Goal: Information Seeking & Learning: Learn about a topic

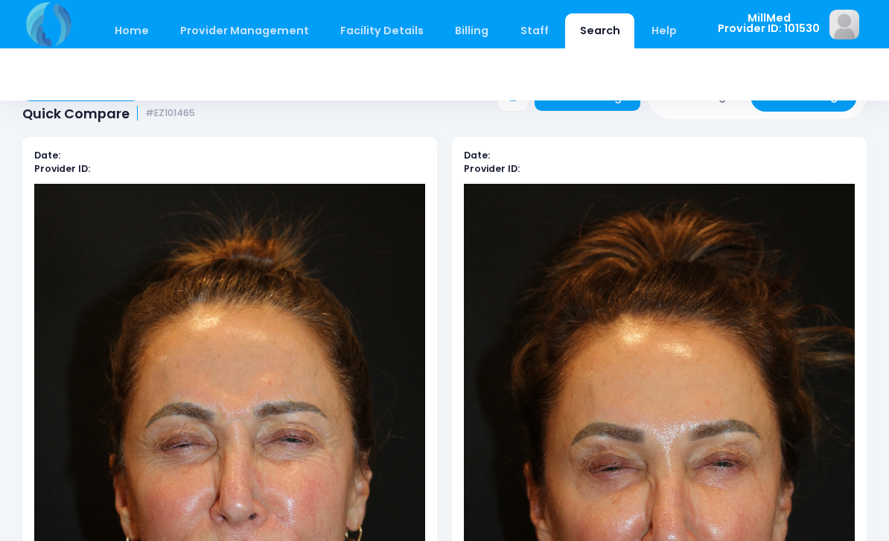
scroll to position [38, 0]
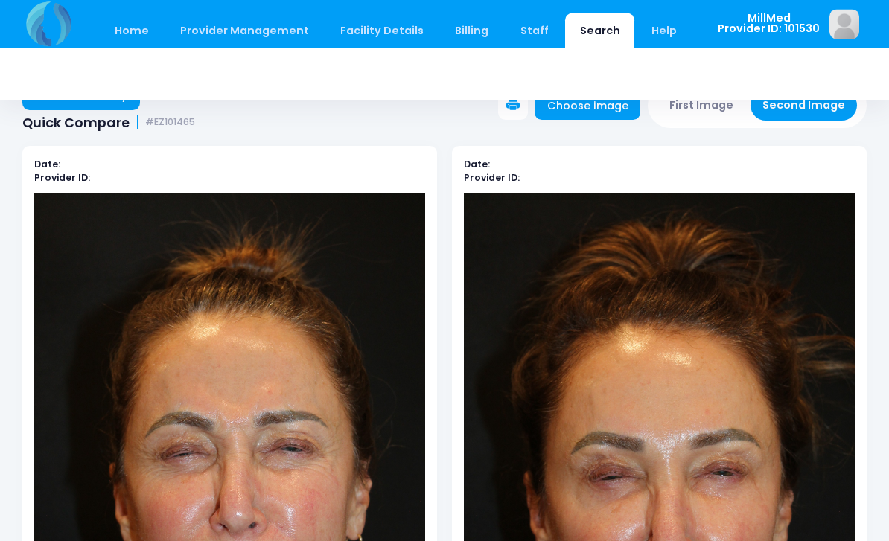
click at [596, 40] on link "Search" at bounding box center [599, 30] width 69 height 35
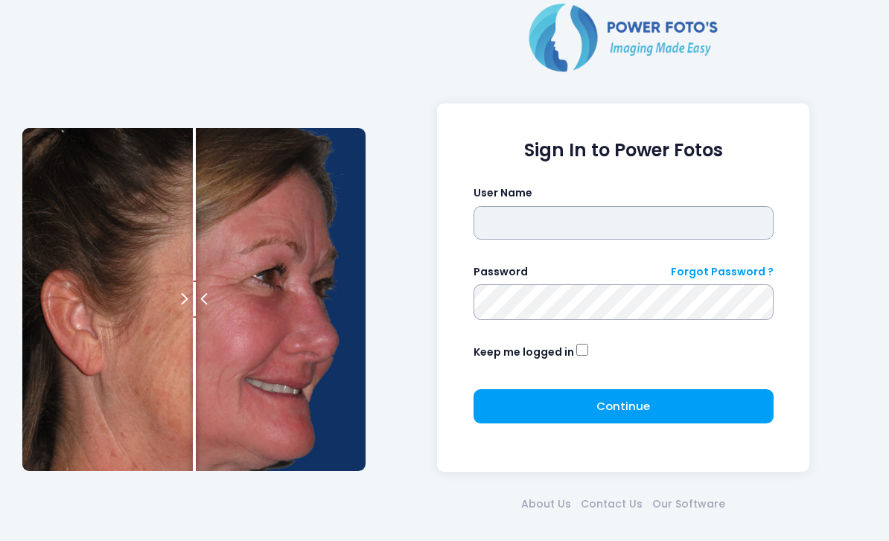
type input "*******"
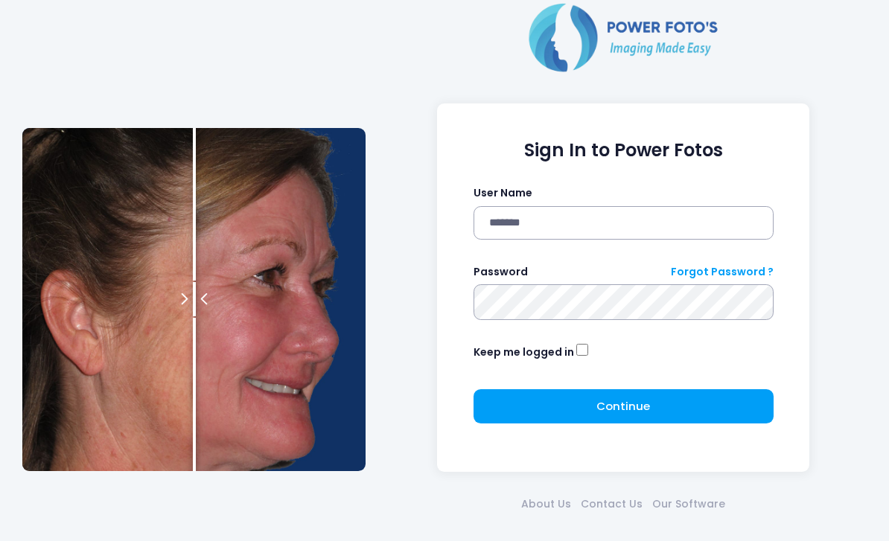
click button "submit" at bounding box center [0, 0] width 0 height 0
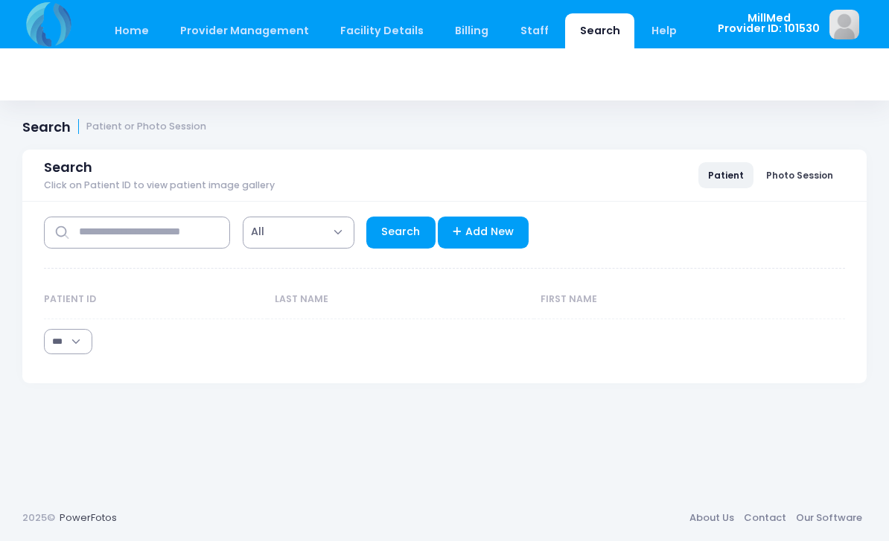
select select "***"
click at [109, 236] on input "text" at bounding box center [137, 233] width 186 height 32
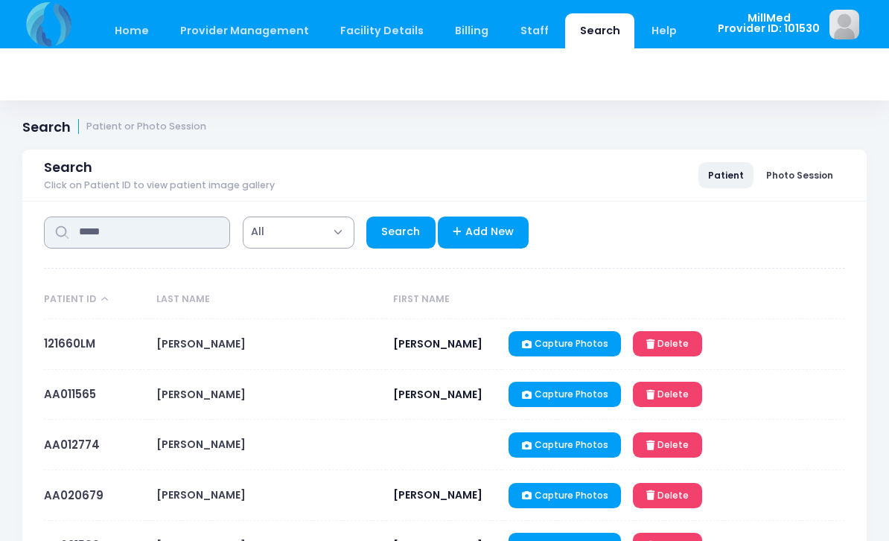
type input "*****"
click at [409, 238] on link "Search" at bounding box center [400, 233] width 69 height 32
select select "***"
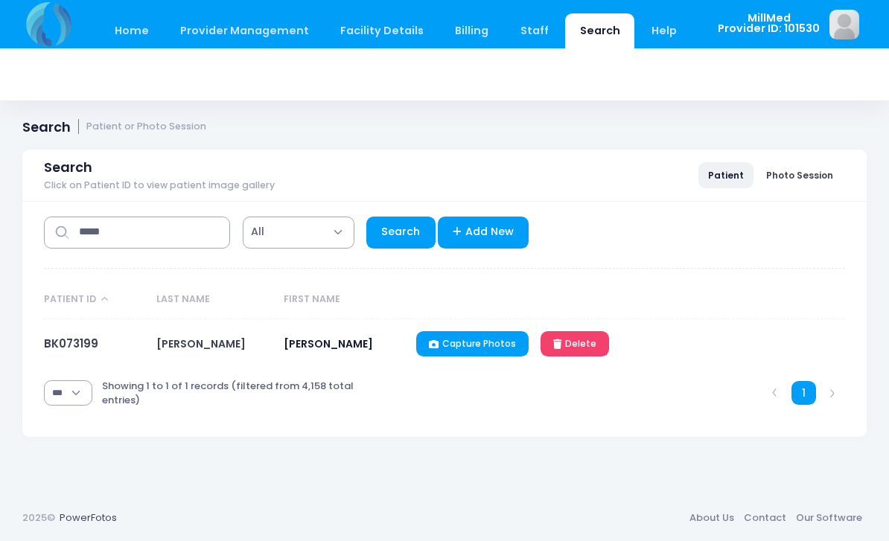
click at [67, 351] on link "BK073199" at bounding box center [71, 344] width 54 height 16
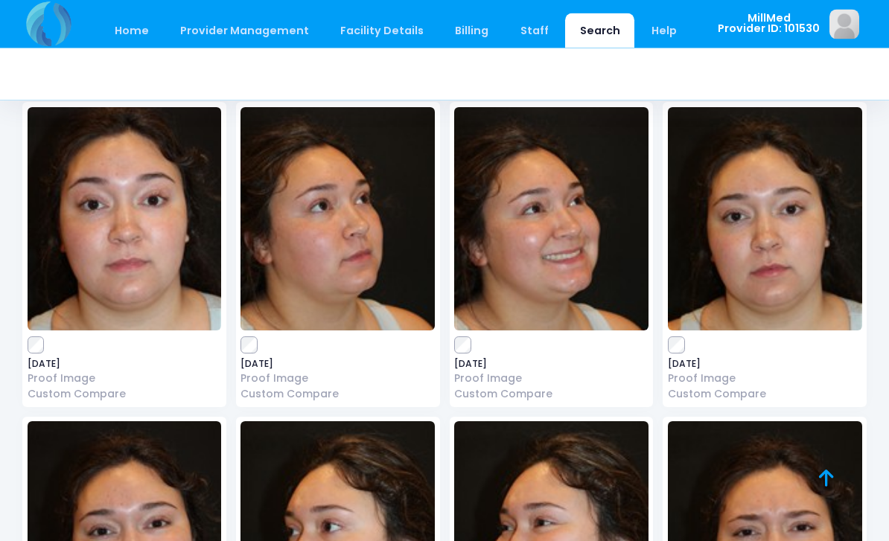
scroll to position [97, 0]
click at [756, 216] on img at bounding box center [765, 218] width 194 height 223
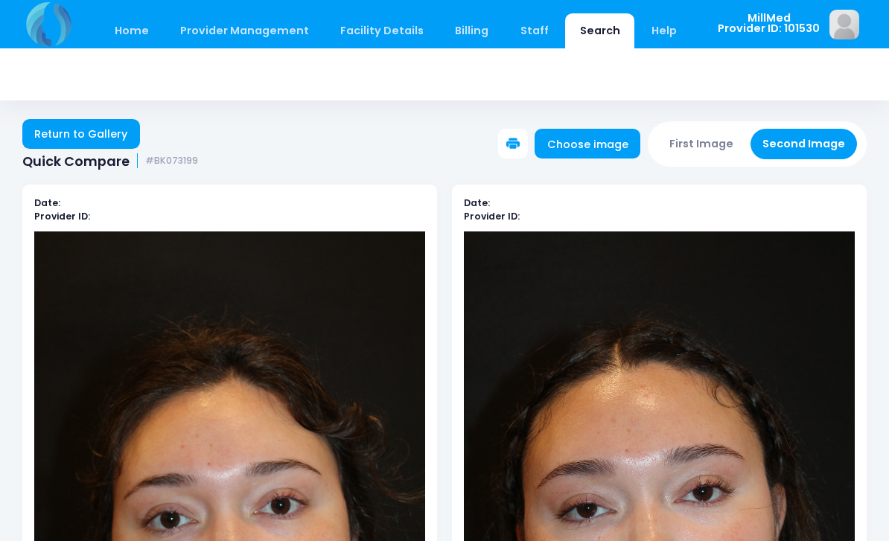
click at [85, 130] on link "Return to Gallery" at bounding box center [81, 134] width 118 height 30
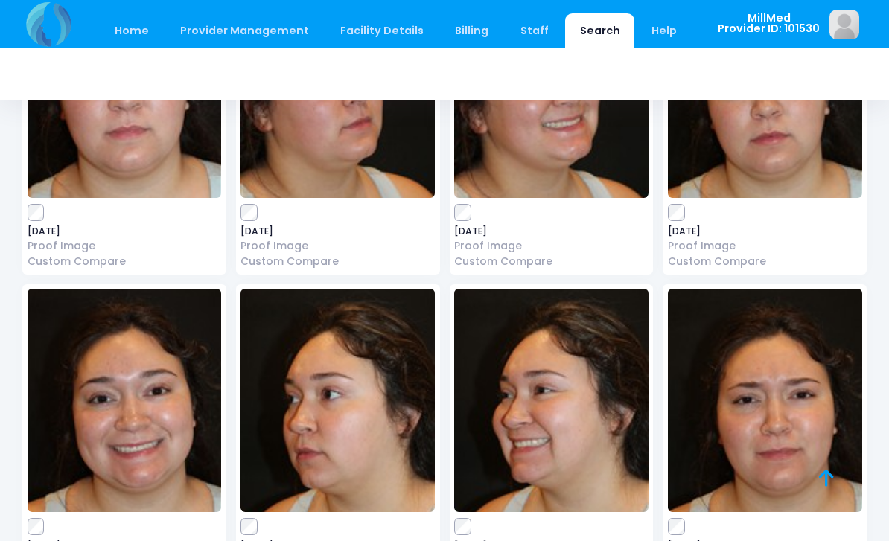
scroll to position [240, 0]
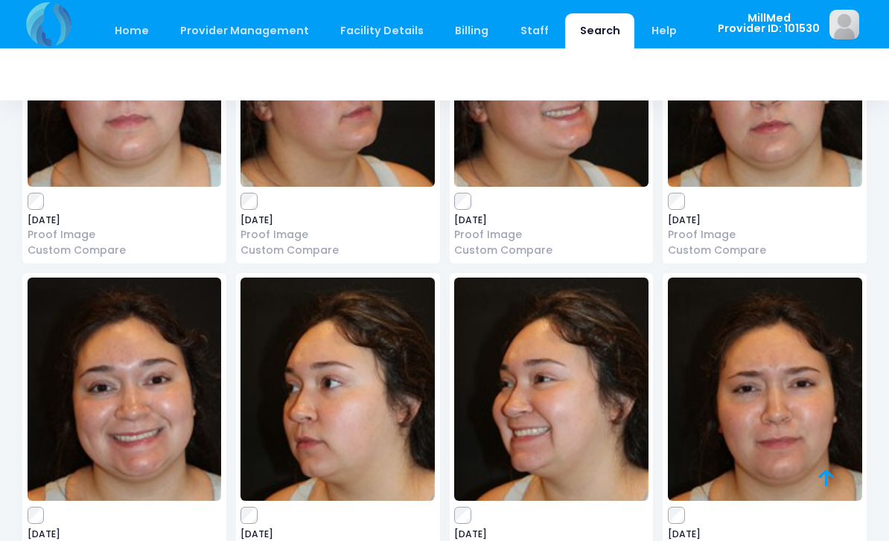
click at [147, 447] on img at bounding box center [125, 389] width 194 height 223
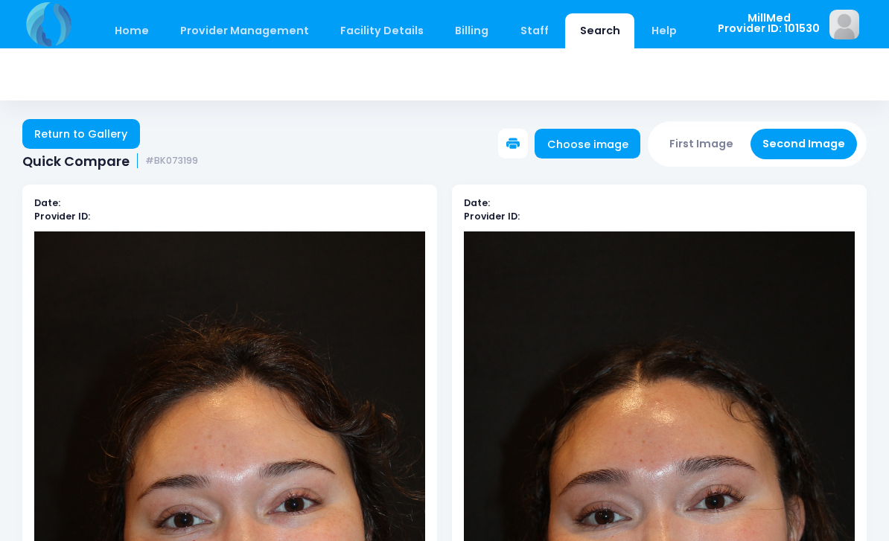
click at [89, 138] on link "Return to Gallery" at bounding box center [81, 134] width 118 height 30
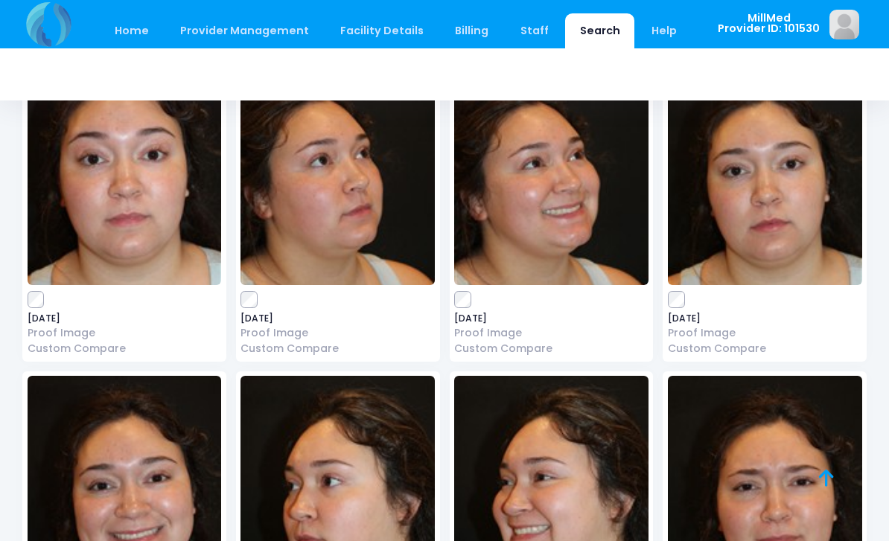
scroll to position [141, 0]
click at [304, 224] on img at bounding box center [337, 174] width 194 height 223
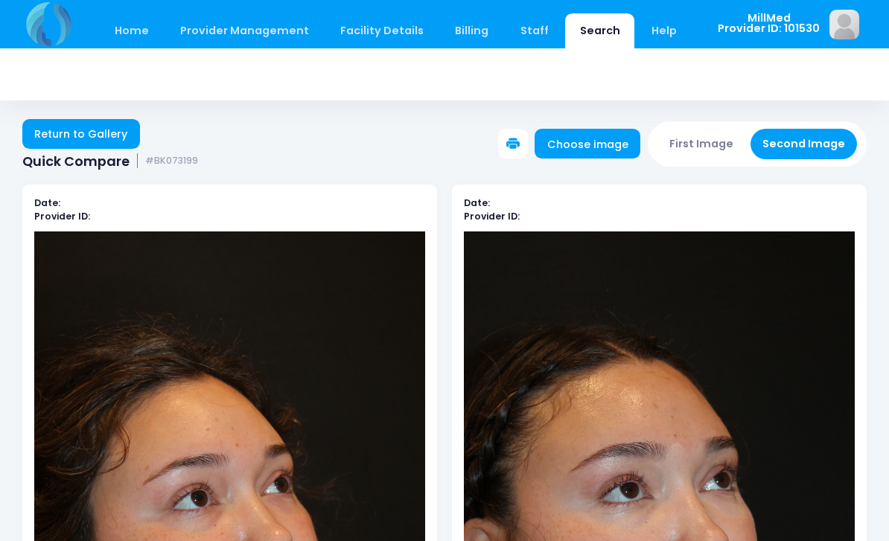
click at [89, 130] on link "Return to Gallery" at bounding box center [81, 134] width 118 height 30
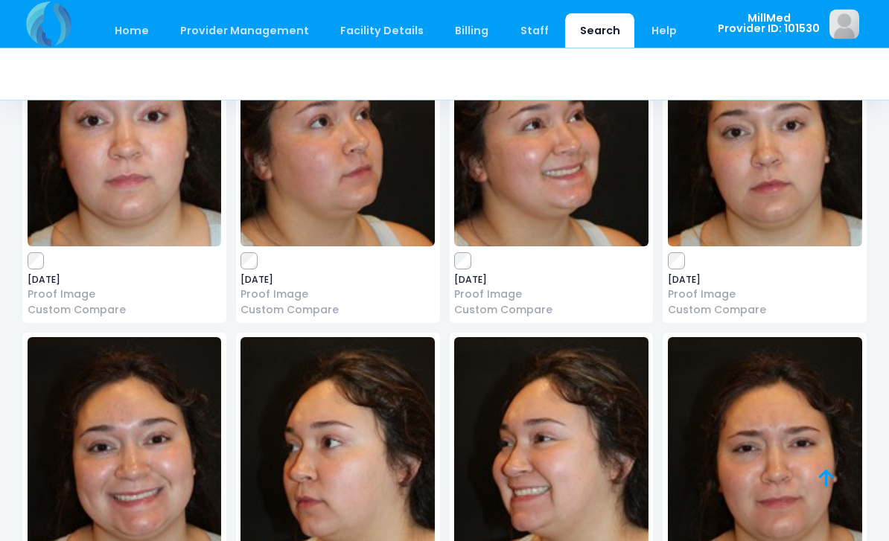
scroll to position [181, 0]
click at [365, 420] on img at bounding box center [337, 448] width 194 height 223
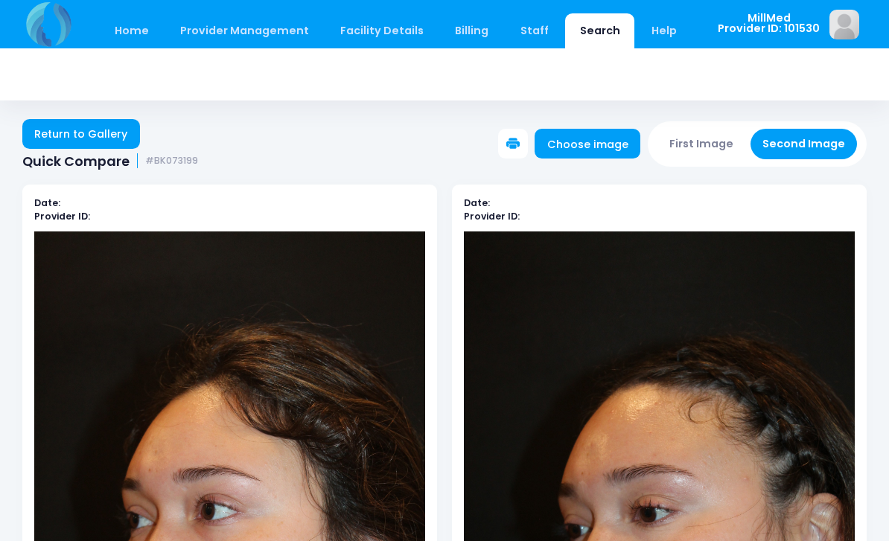
click at [87, 130] on link "Return to Gallery" at bounding box center [81, 134] width 118 height 30
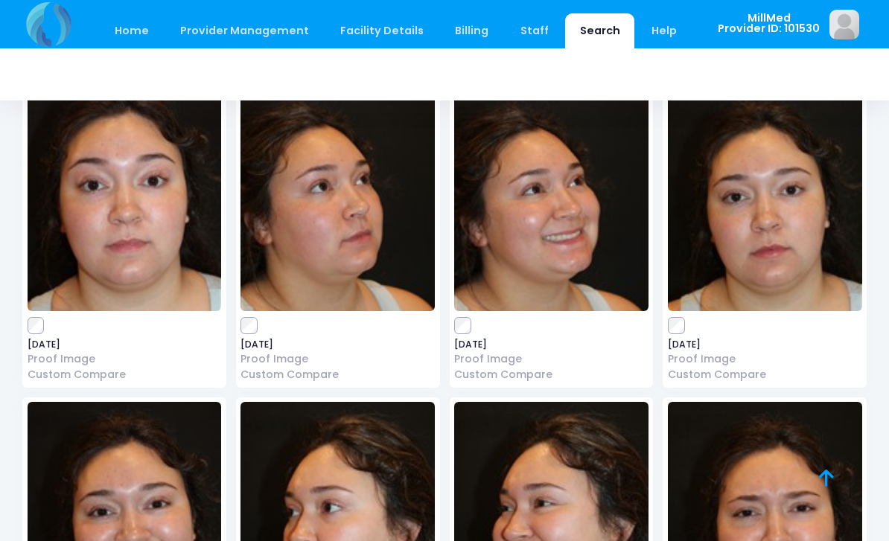
scroll to position [115, 0]
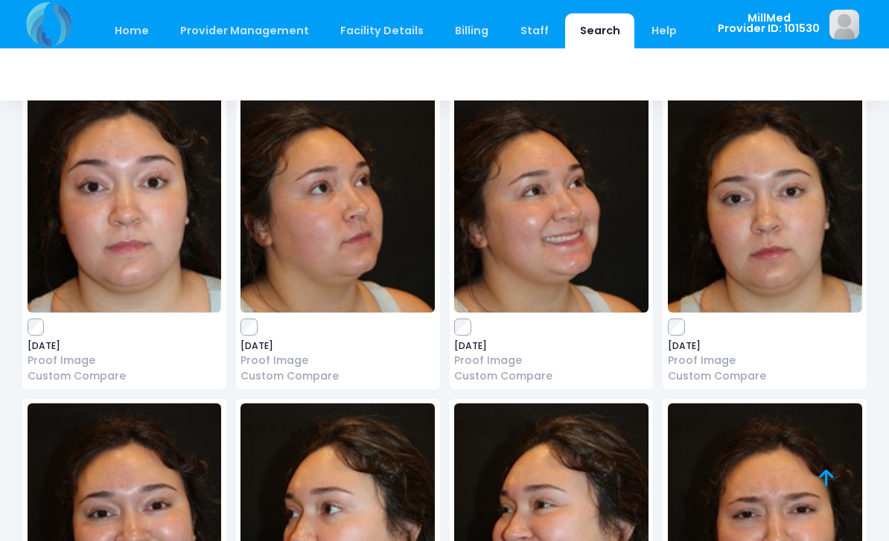
click at [756, 234] on img at bounding box center [765, 200] width 194 height 223
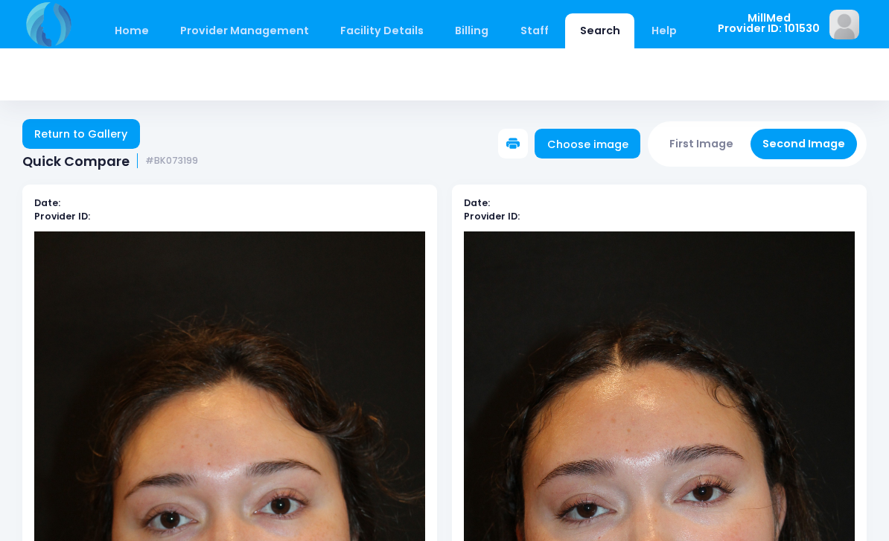
click at [54, 136] on link "Return to Gallery" at bounding box center [81, 134] width 118 height 30
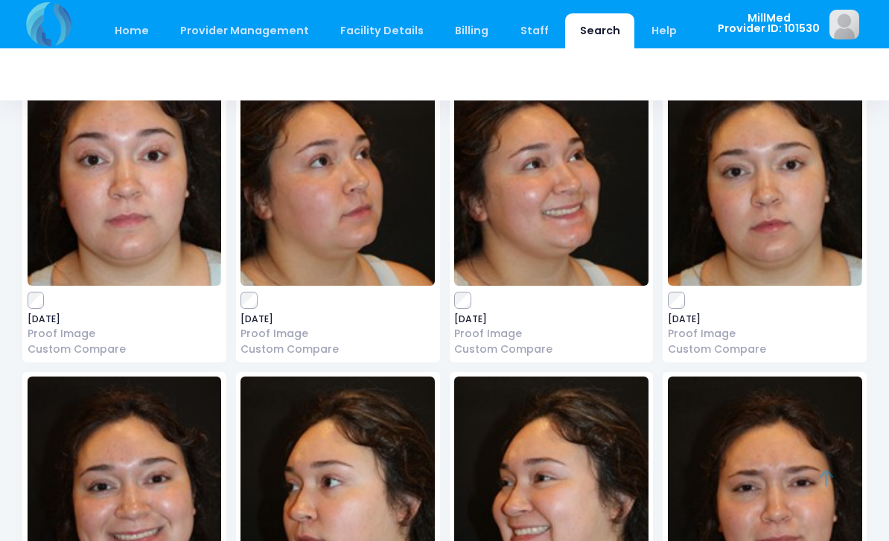
scroll to position [174, 0]
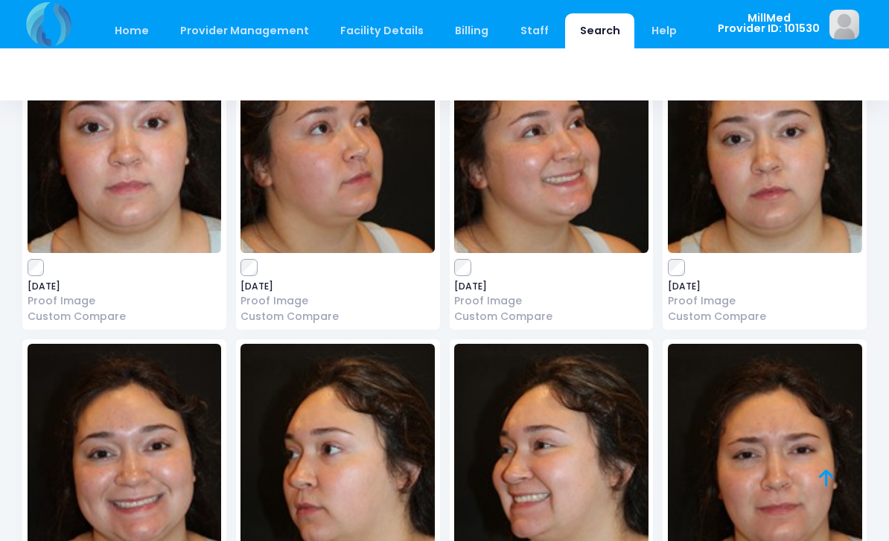
click at [136, 412] on img at bounding box center [125, 455] width 194 height 223
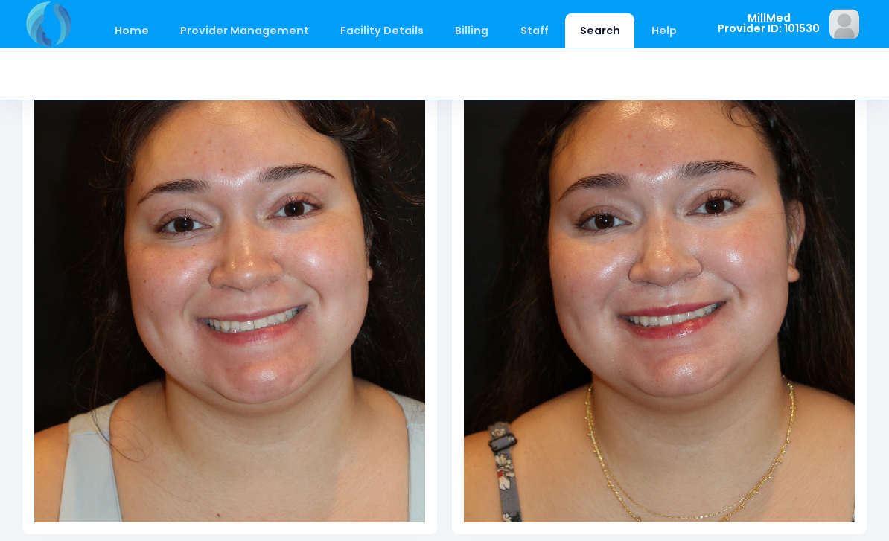
scroll to position [296, 0]
click at [673, 363] on img at bounding box center [659, 228] width 391 height 587
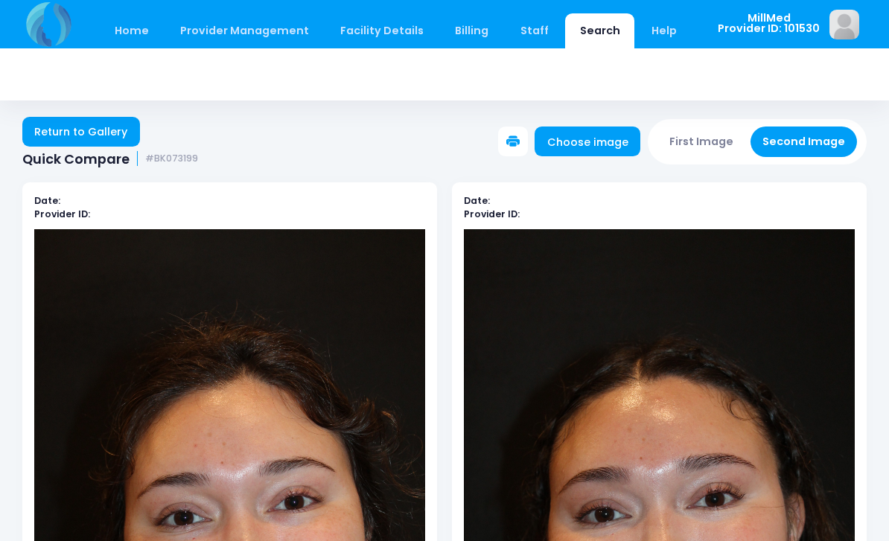
scroll to position [0, 0]
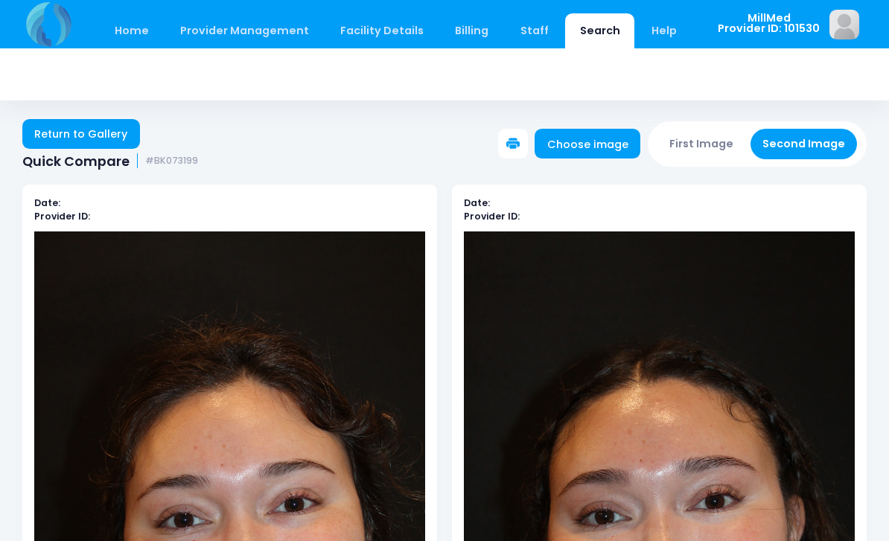
click at [64, 136] on link "Return to Gallery" at bounding box center [81, 134] width 118 height 30
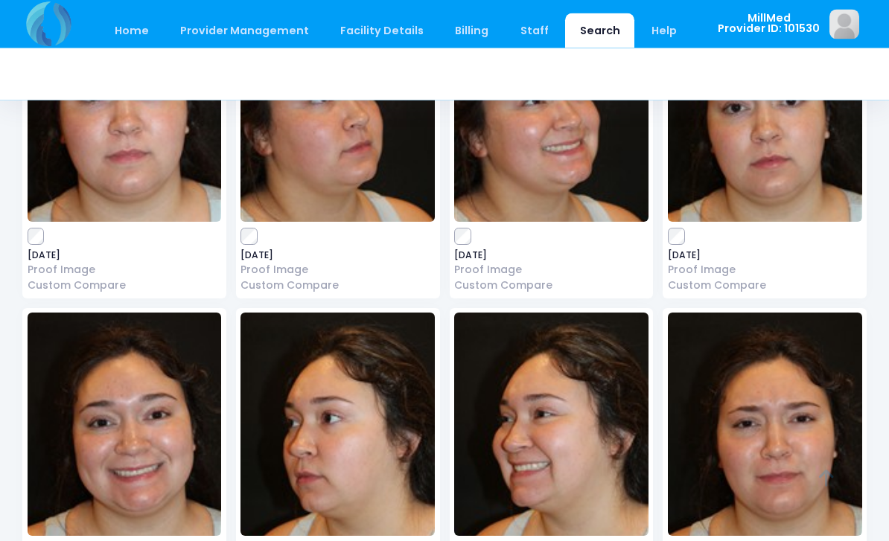
scroll to position [205, 0]
click at [320, 159] on img at bounding box center [337, 110] width 194 height 223
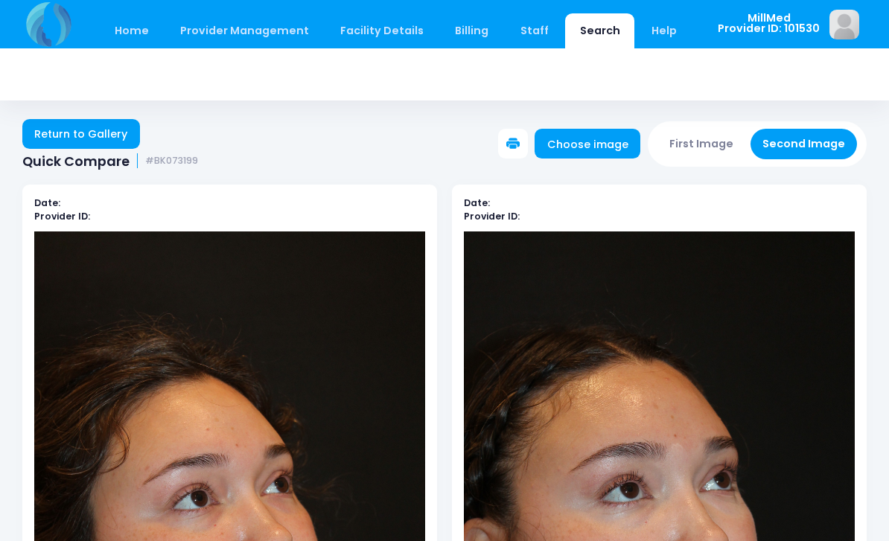
click at [54, 136] on link "Return to Gallery" at bounding box center [81, 134] width 118 height 30
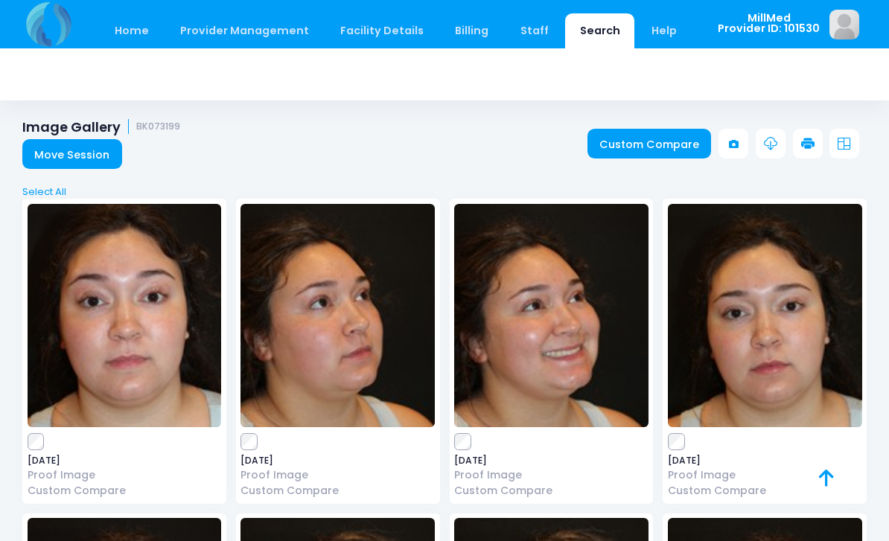
click at [582, 34] on link "Search" at bounding box center [599, 30] width 69 height 35
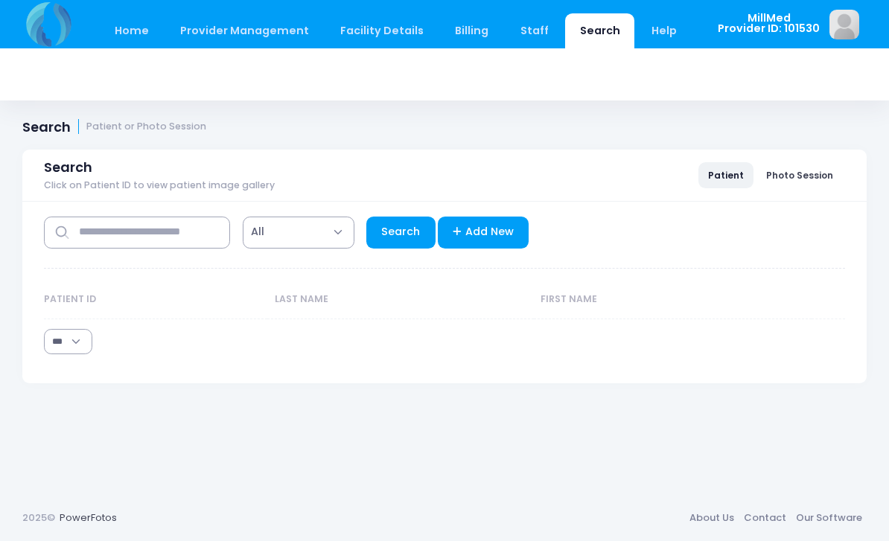
select select "***"
click at [197, 240] on input "text" at bounding box center [137, 233] width 186 height 32
type input "******"
click at [398, 224] on link "Search" at bounding box center [400, 233] width 69 height 32
select select "***"
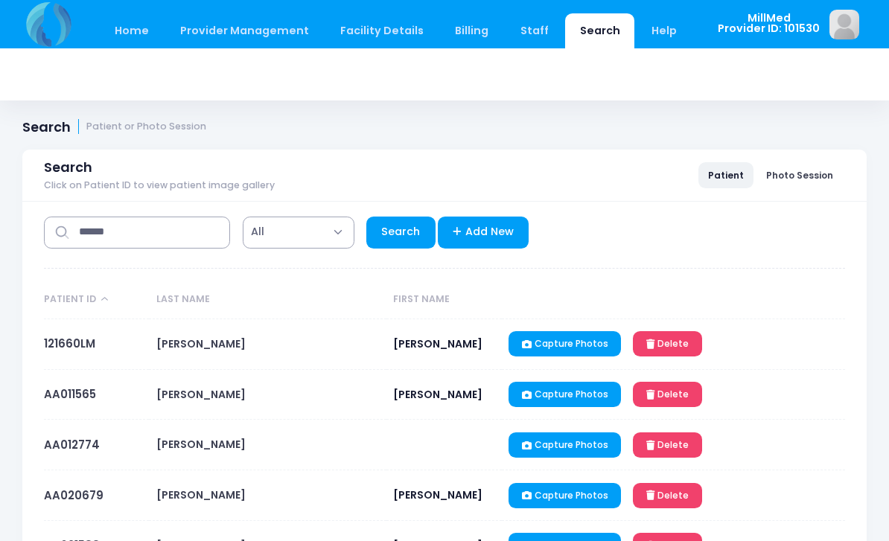
click at [382, 246] on link "Search" at bounding box center [400, 233] width 69 height 32
select select "***"
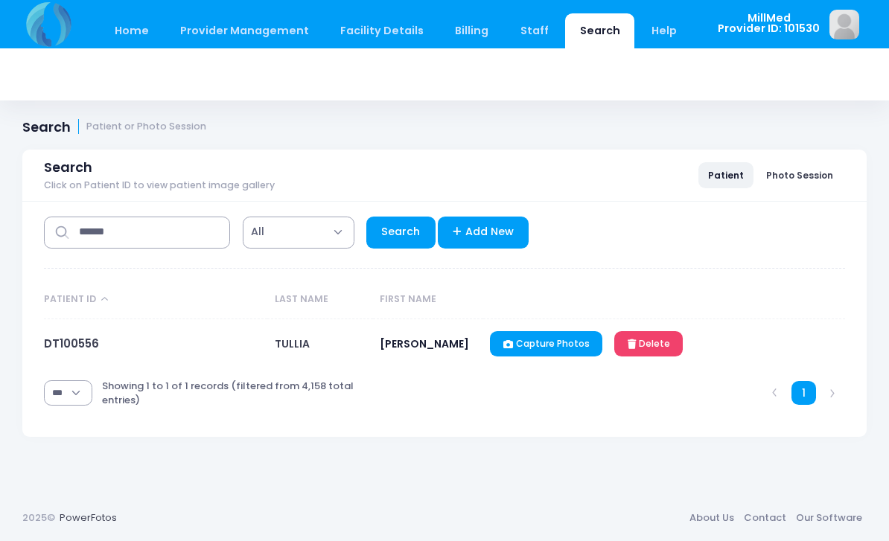
click at [92, 345] on link "DT100556" at bounding box center [71, 344] width 55 height 16
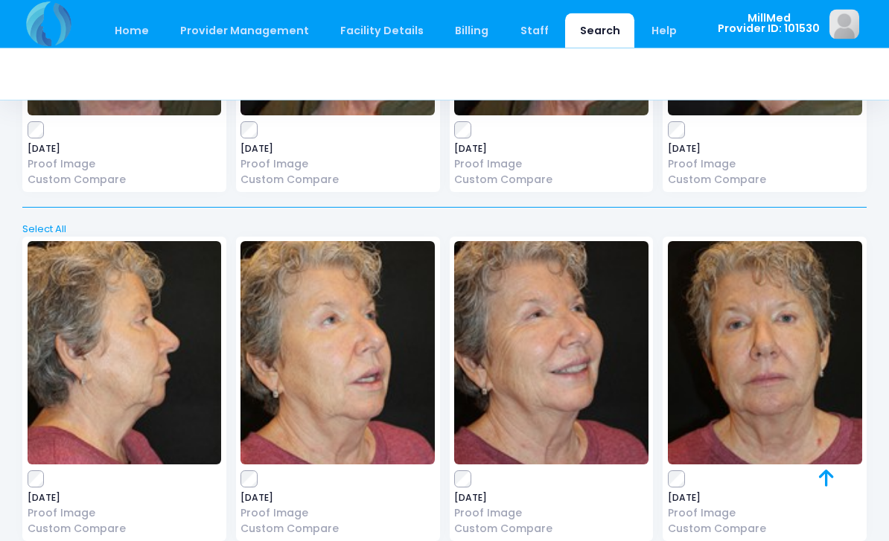
scroll to position [15240, 0]
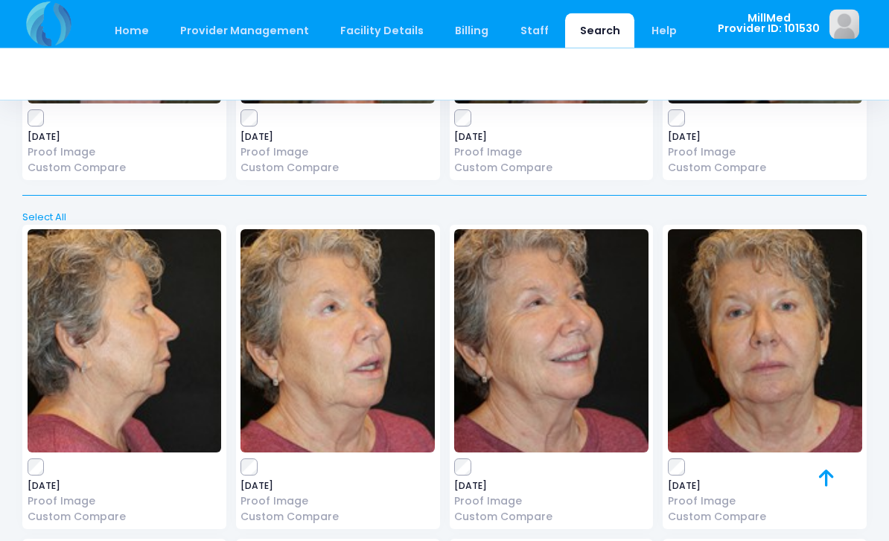
click at [758, 253] on img at bounding box center [765, 341] width 194 height 223
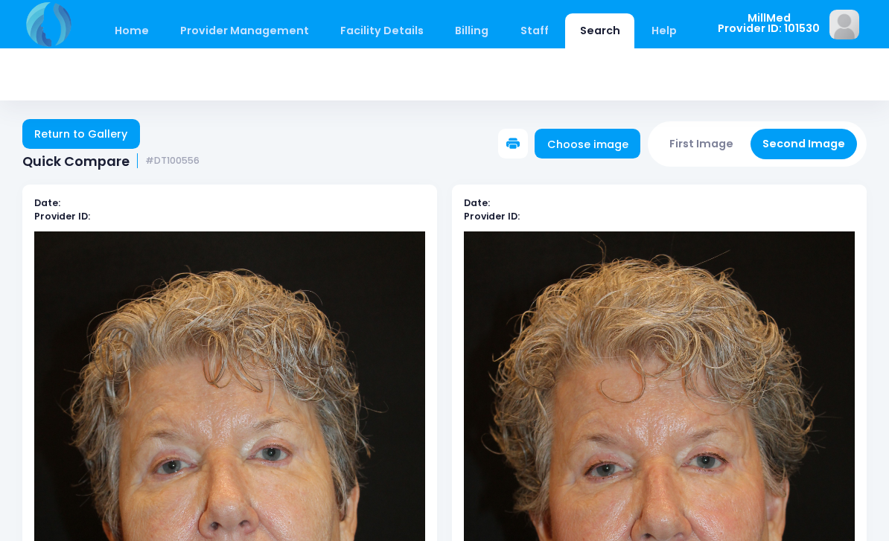
click at [66, 133] on link "Return to Gallery" at bounding box center [81, 134] width 118 height 30
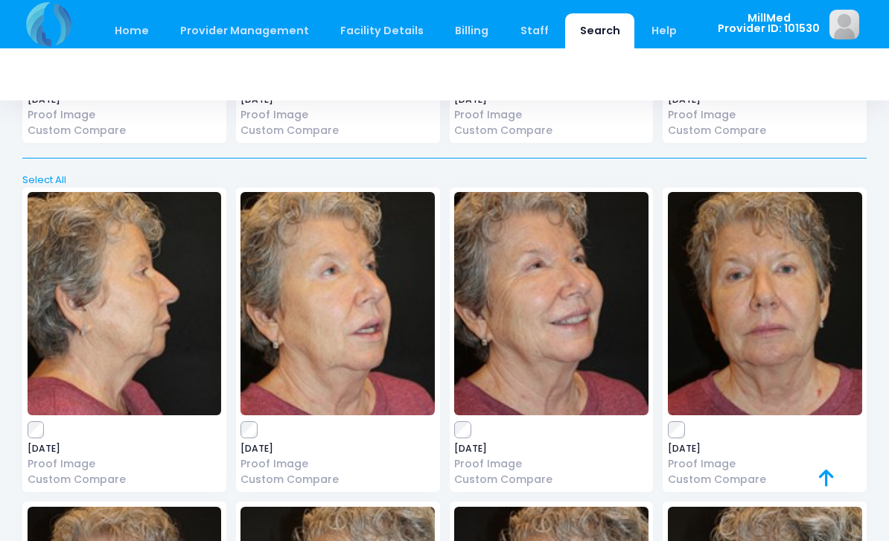
scroll to position [15279, 0]
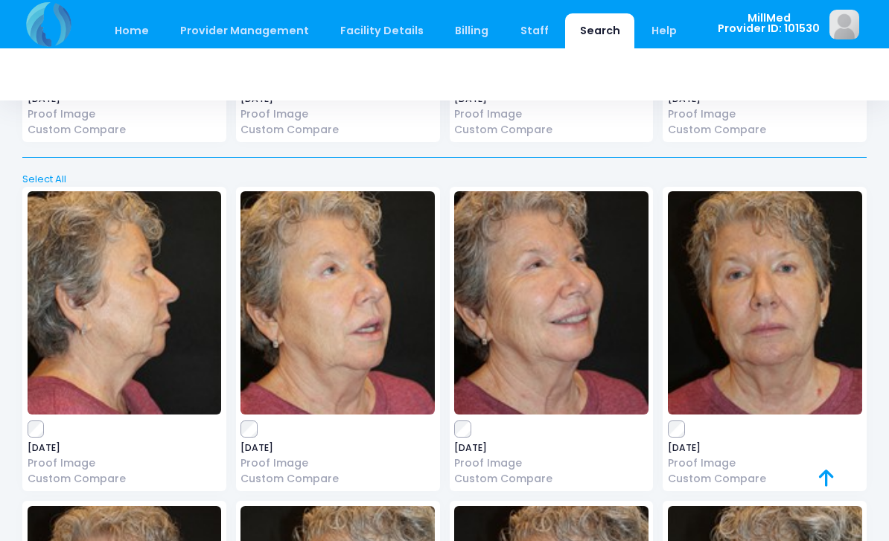
click at [311, 234] on img at bounding box center [337, 302] width 194 height 223
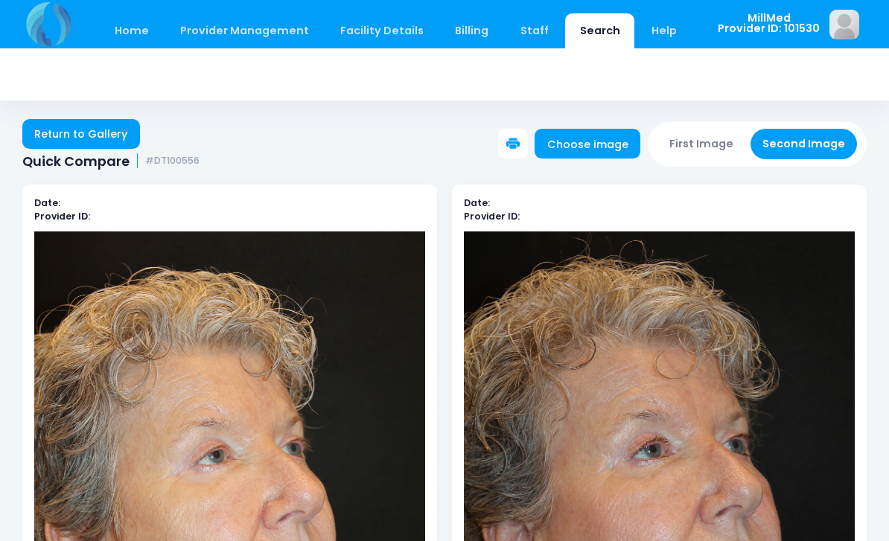
click at [81, 136] on link "Return to Gallery" at bounding box center [81, 134] width 118 height 30
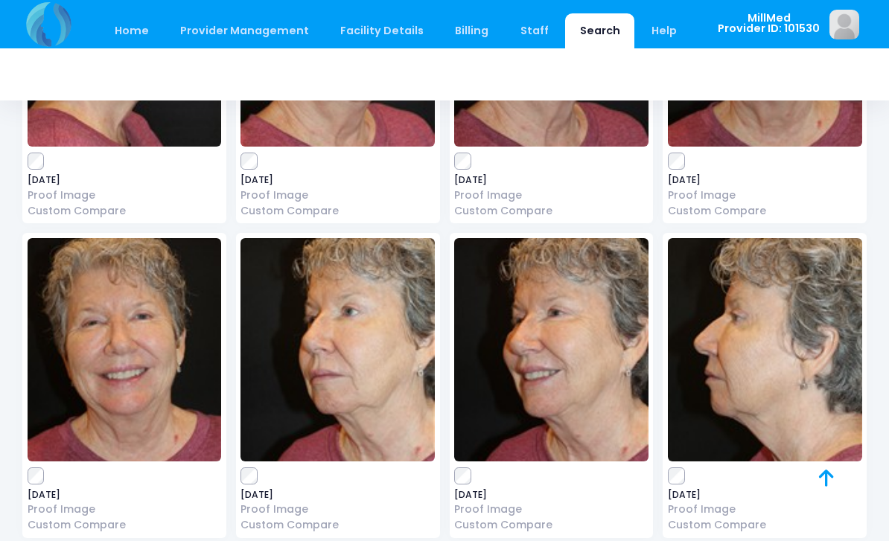
scroll to position [15573, 0]
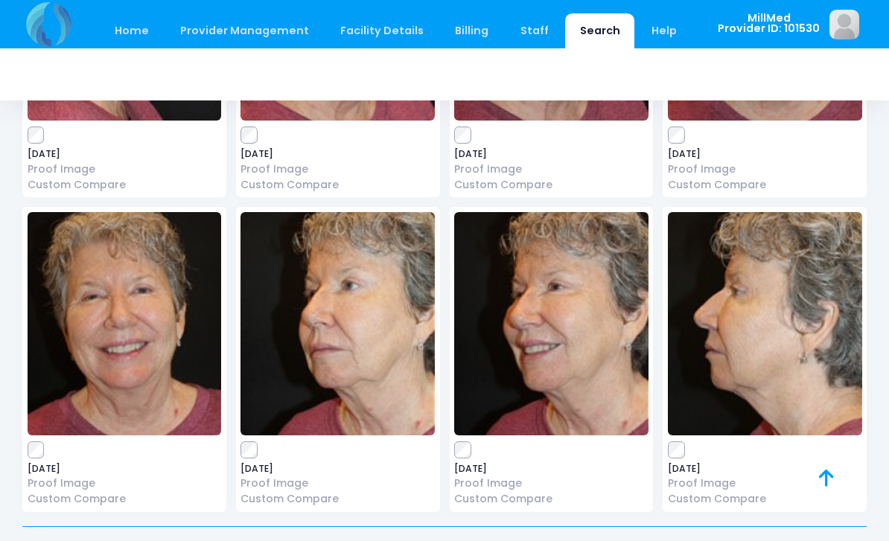
click at [541, 292] on img at bounding box center [551, 323] width 194 height 223
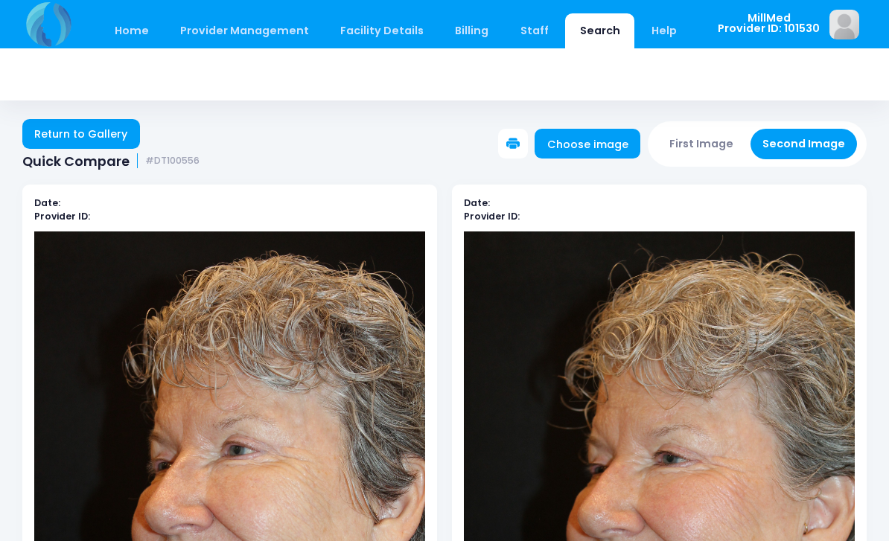
click at [88, 133] on link "Return to Gallery" at bounding box center [81, 134] width 118 height 30
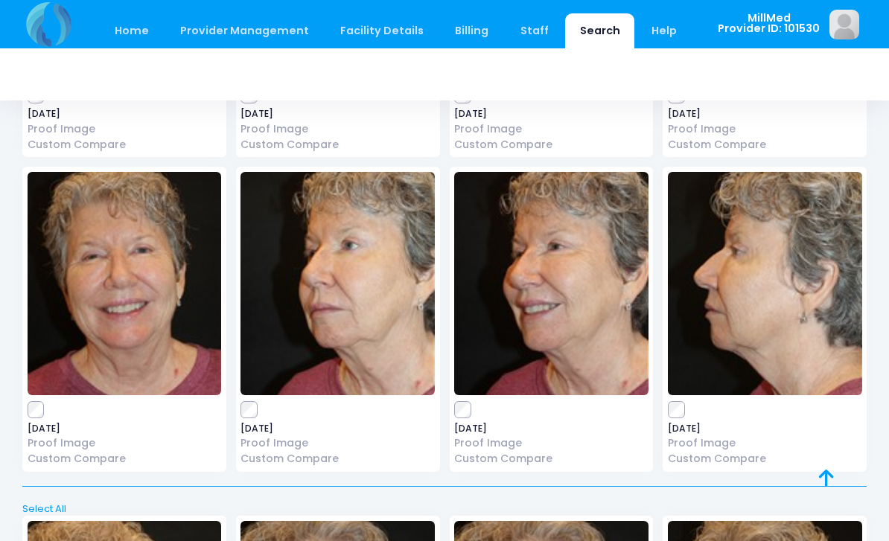
scroll to position [15594, 0]
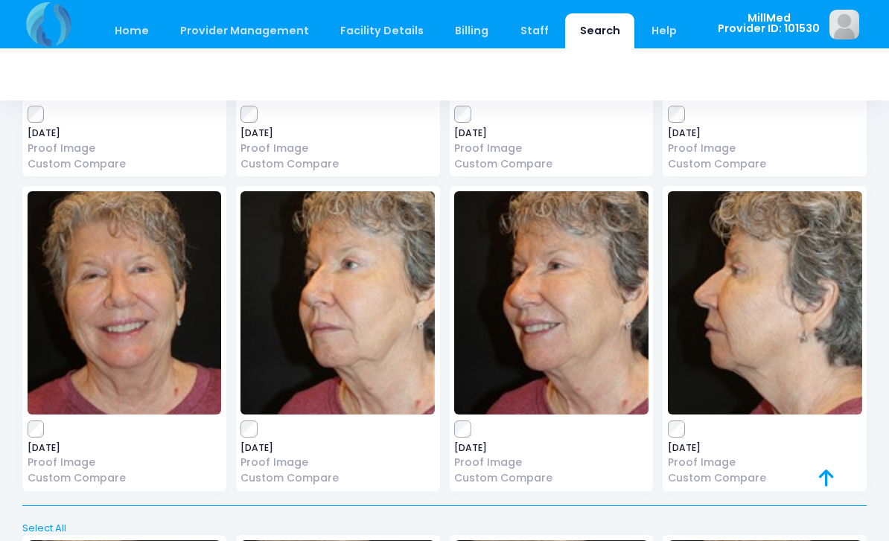
click at [117, 220] on img at bounding box center [125, 302] width 194 height 223
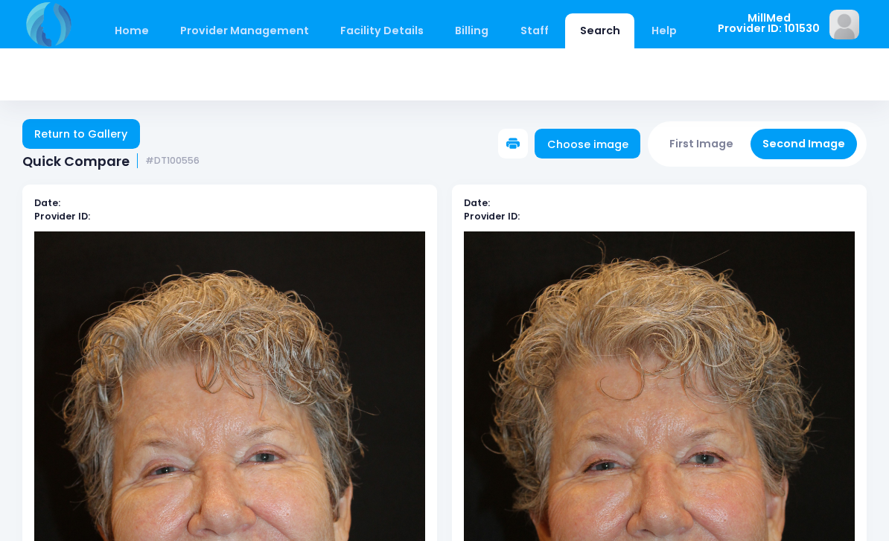
click at [63, 135] on link "Return to Gallery" at bounding box center [81, 134] width 118 height 30
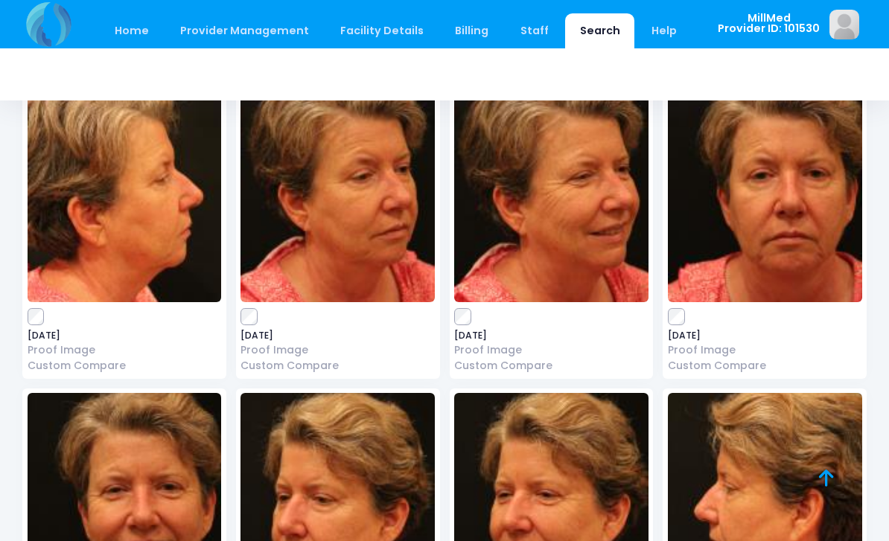
scroll to position [126, 0]
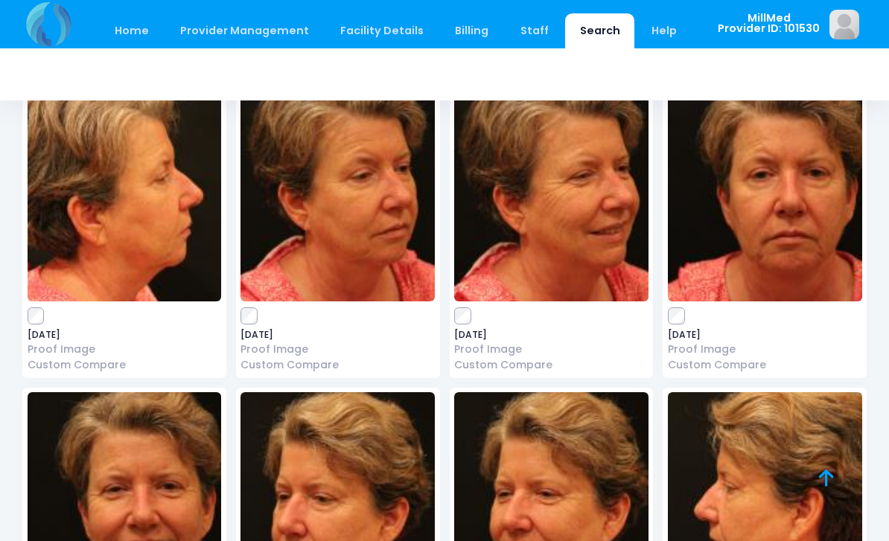
click at [761, 219] on img at bounding box center [765, 189] width 194 height 223
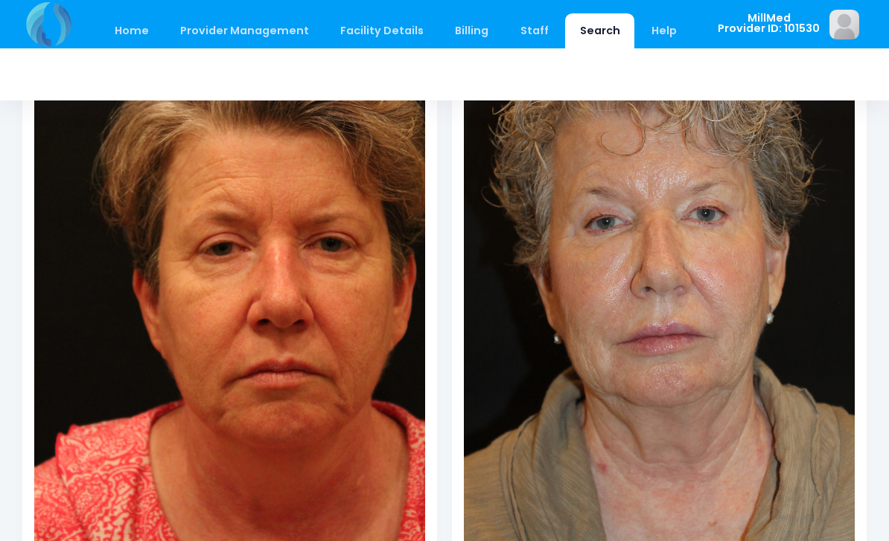
scroll to position [248, 0]
click at [310, 452] on img at bounding box center [229, 277] width 391 height 586
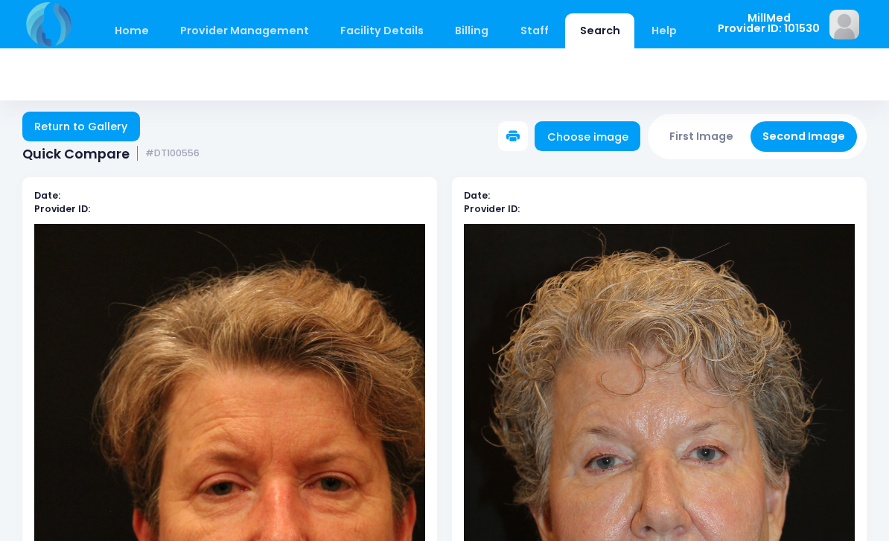
scroll to position [0, 0]
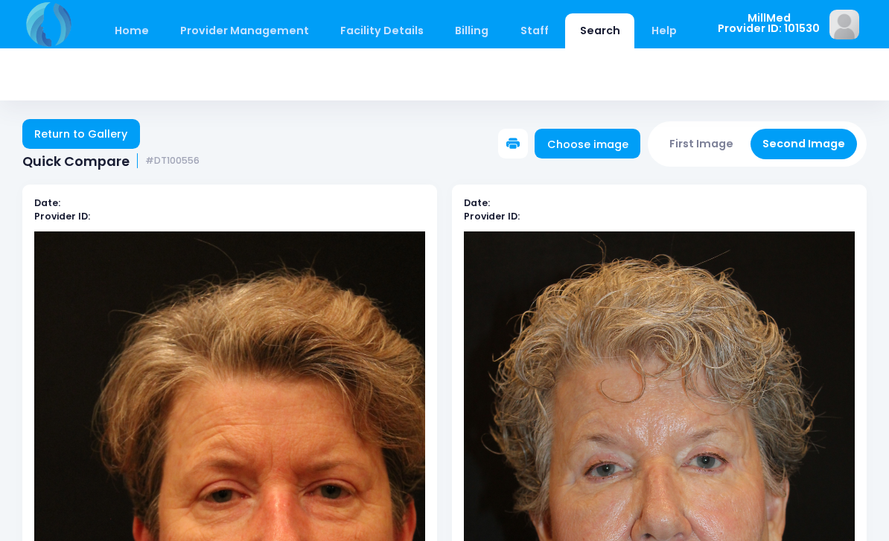
click at [67, 134] on link "Return to Gallery" at bounding box center [81, 134] width 118 height 30
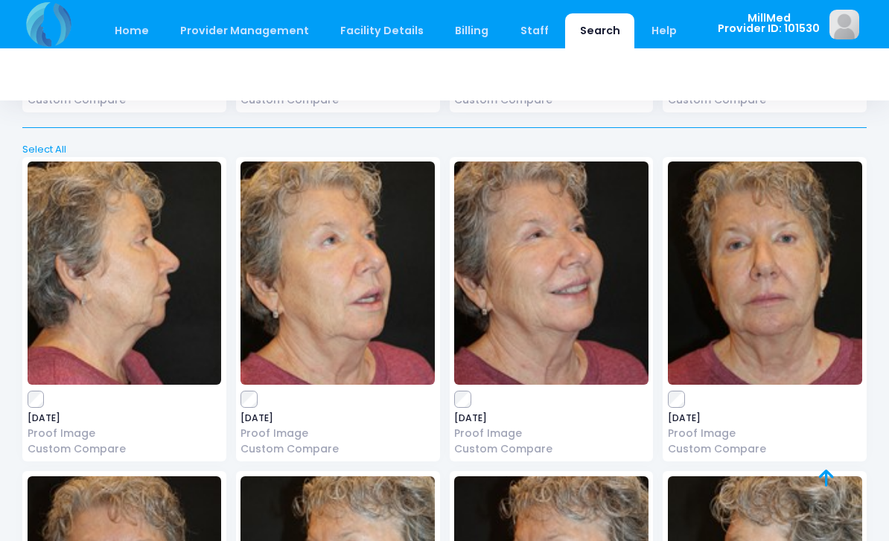
scroll to position [15308, 0]
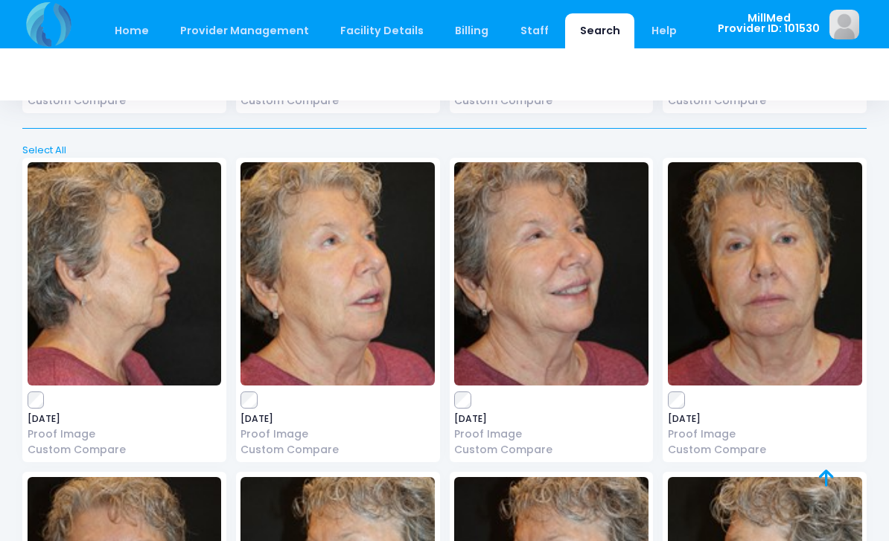
click at [340, 211] on img at bounding box center [337, 273] width 194 height 223
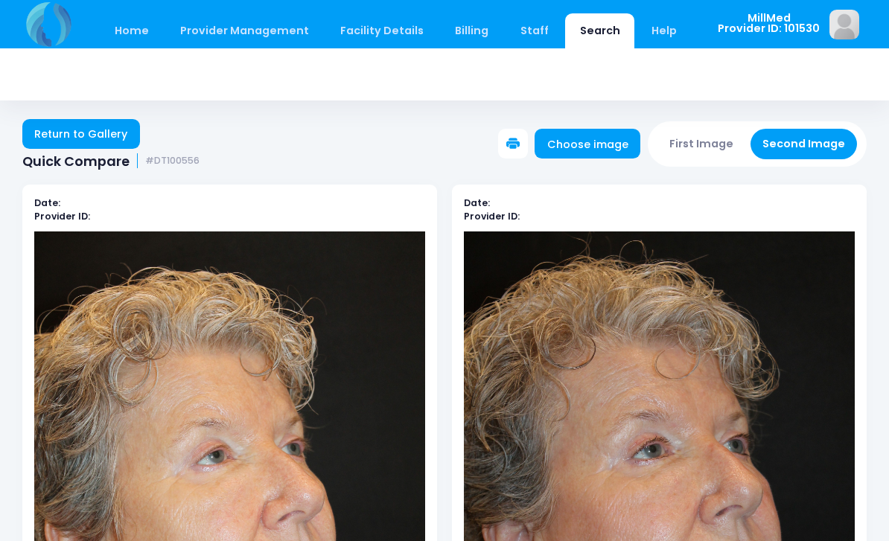
click at [77, 128] on link "Return to Gallery" at bounding box center [81, 134] width 118 height 30
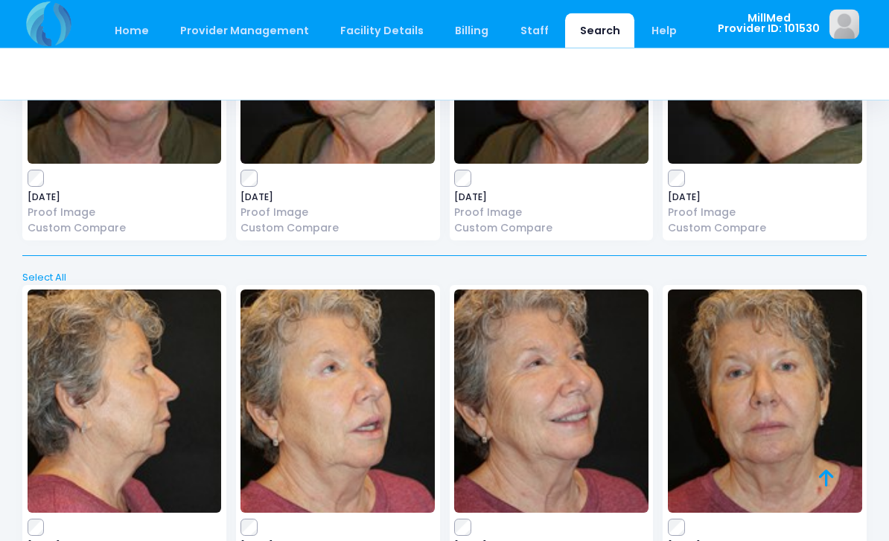
scroll to position [15184, 0]
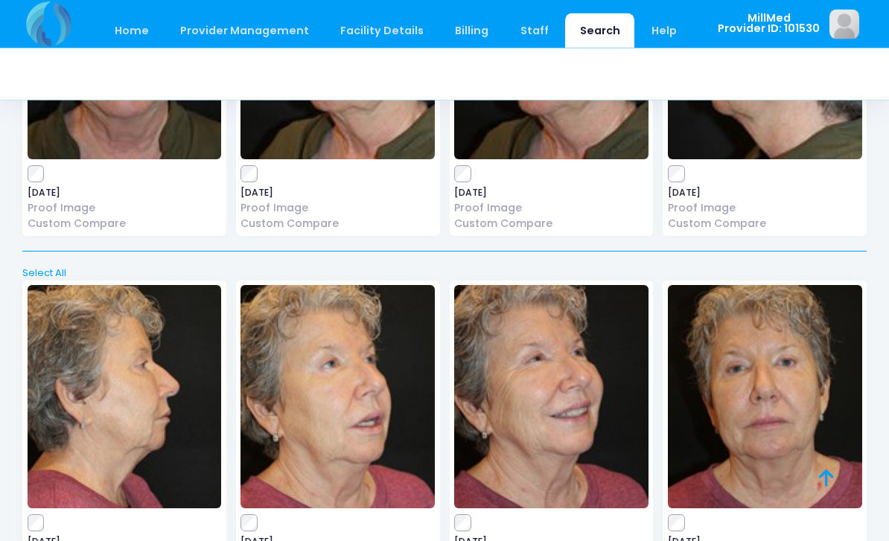
click at [745, 362] on img at bounding box center [765, 397] width 194 height 223
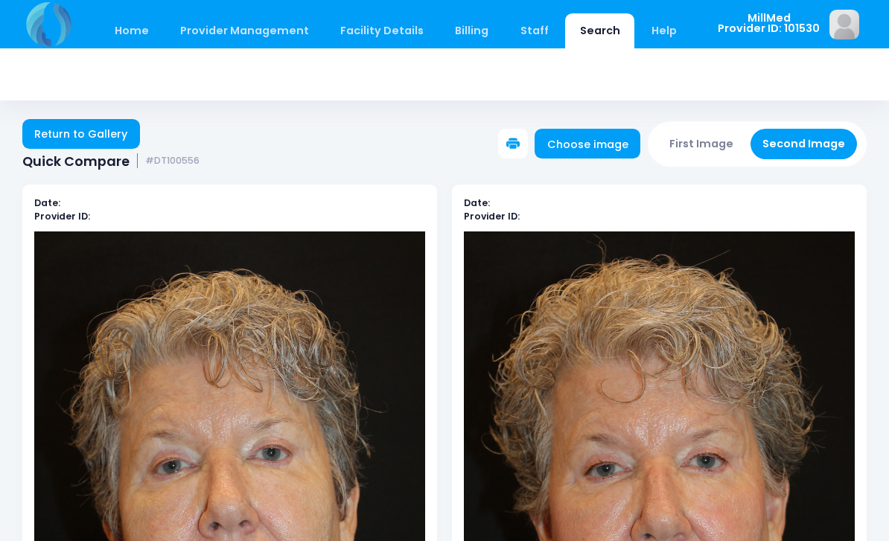
click at [692, 147] on button "First Image" at bounding box center [701, 144] width 89 height 31
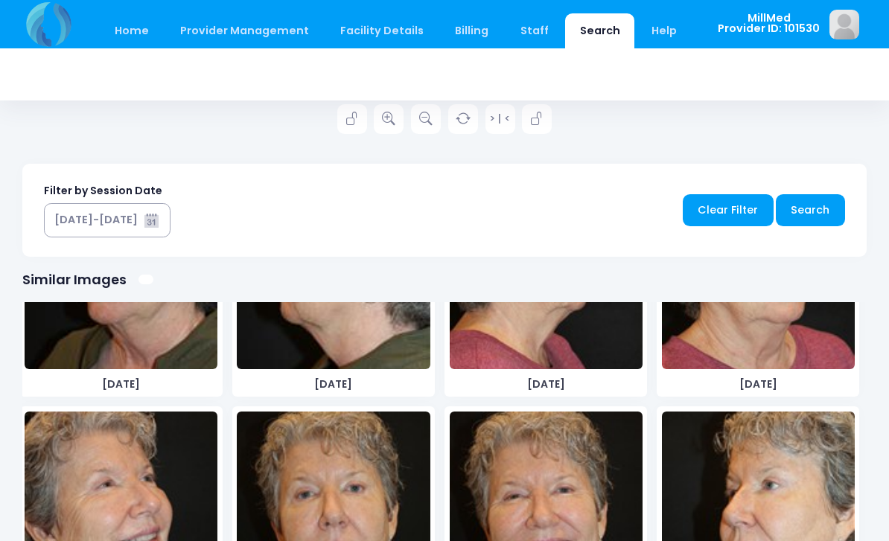
scroll to position [11859, 0]
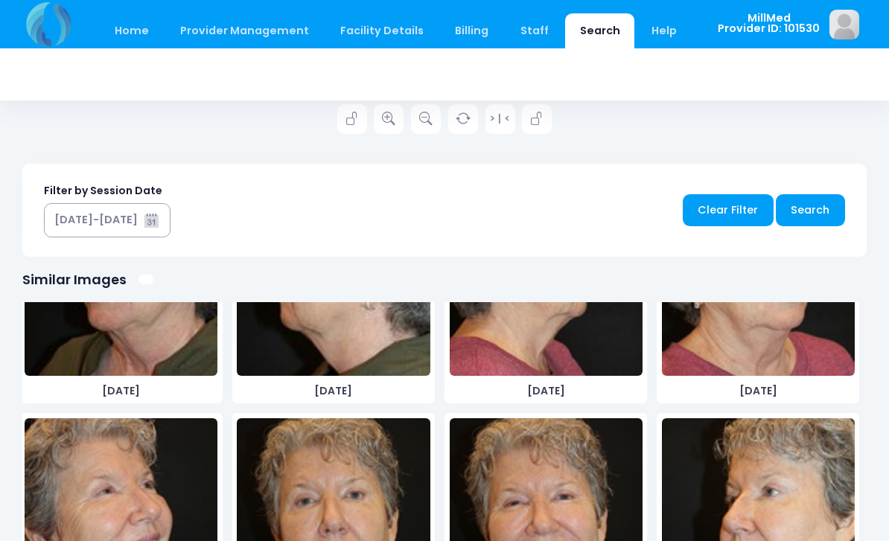
click at [558, 482] on img at bounding box center [546, 529] width 193 height 223
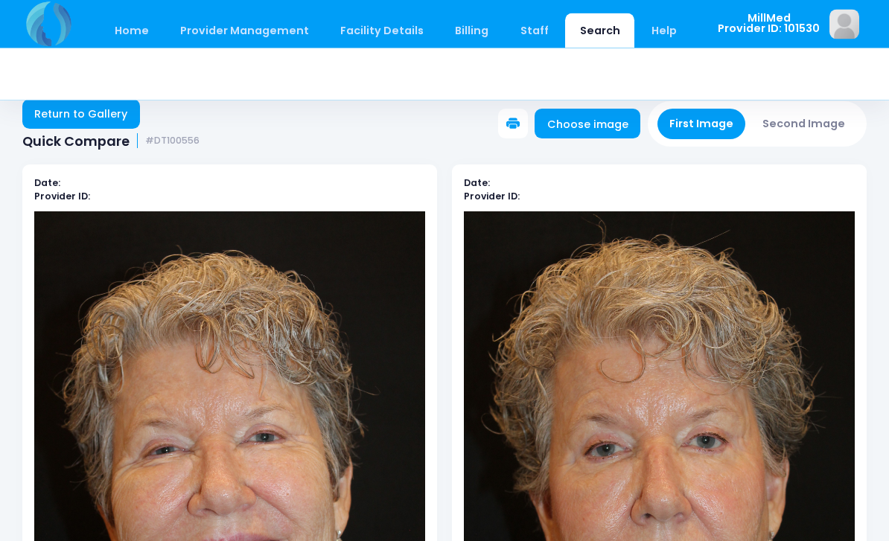
scroll to position [0, 0]
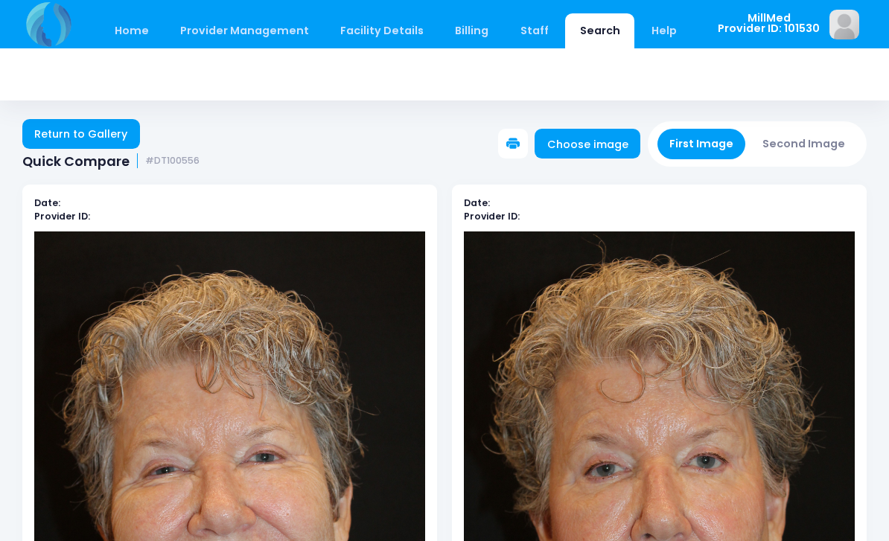
click at [800, 144] on button "Second Image" at bounding box center [803, 144] width 107 height 31
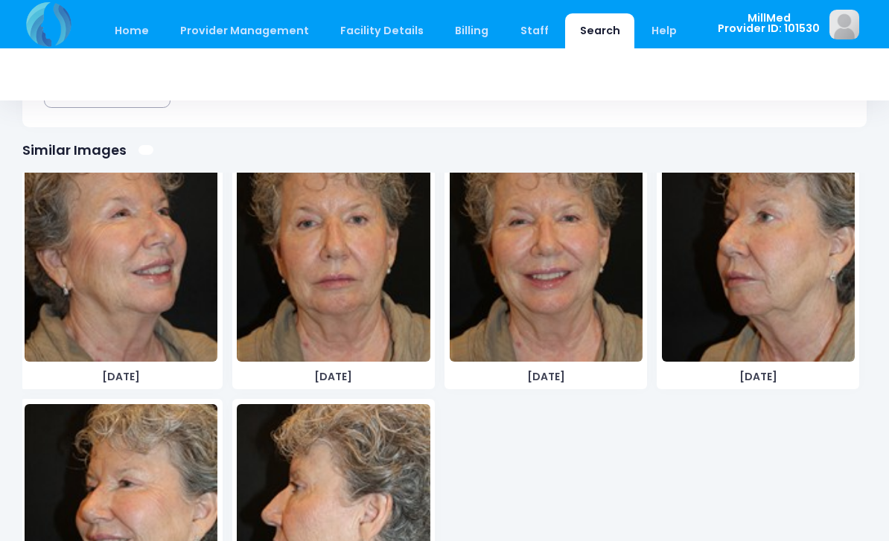
scroll to position [12543, 0]
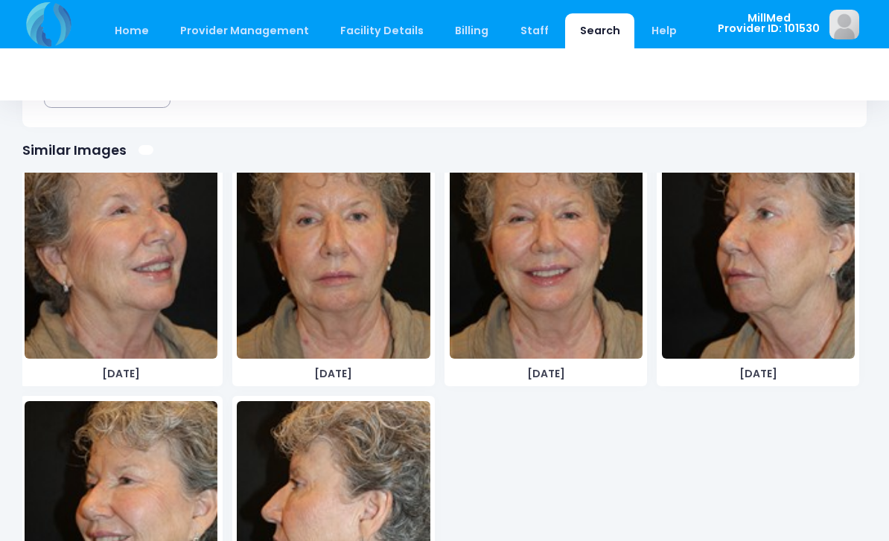
click at [545, 241] on img at bounding box center [546, 247] width 193 height 223
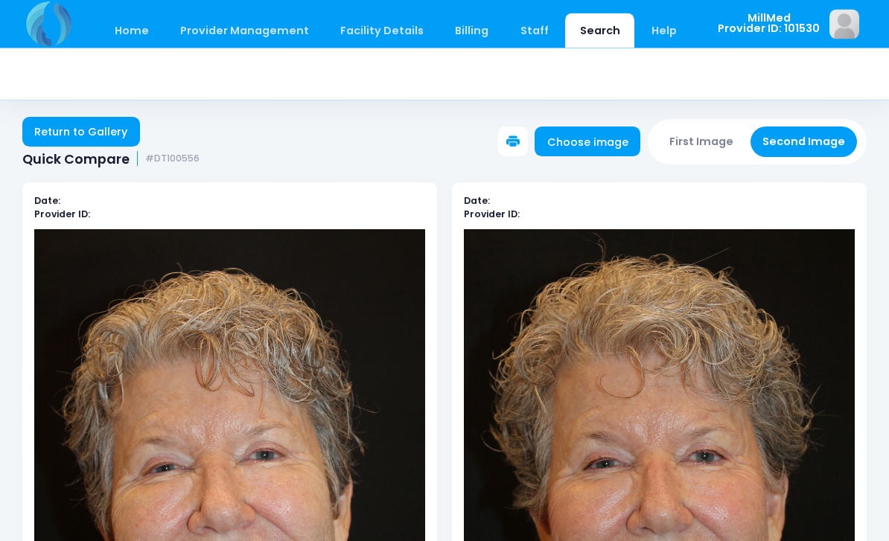
scroll to position [0, 0]
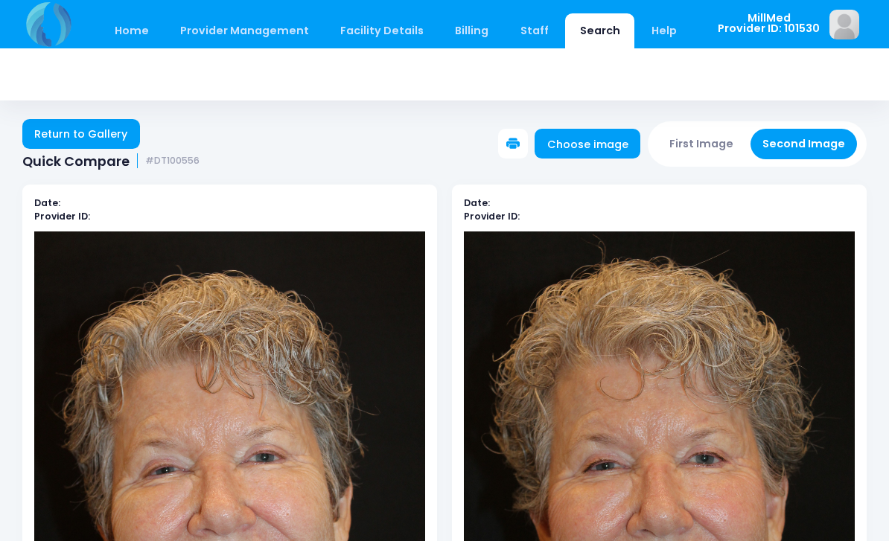
click at [568, 29] on link "Search" at bounding box center [599, 30] width 69 height 35
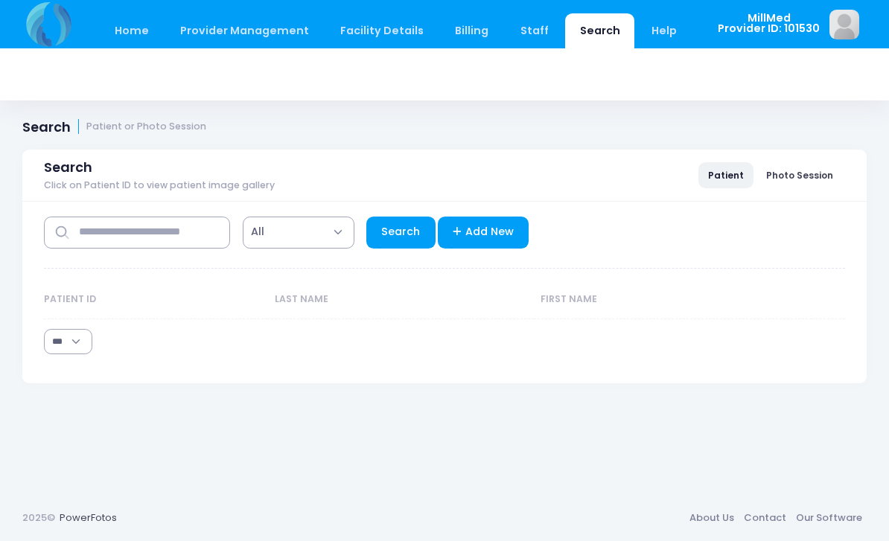
select select "***"
click at [125, 236] on input "text" at bounding box center [137, 233] width 186 height 32
type input "******"
click at [379, 233] on link "Search" at bounding box center [400, 233] width 69 height 32
select select "***"
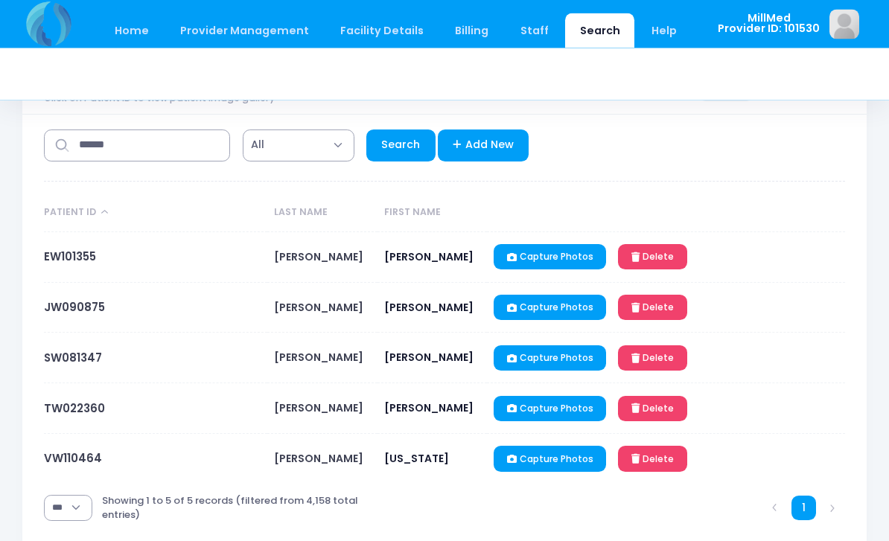
scroll to position [89, 0]
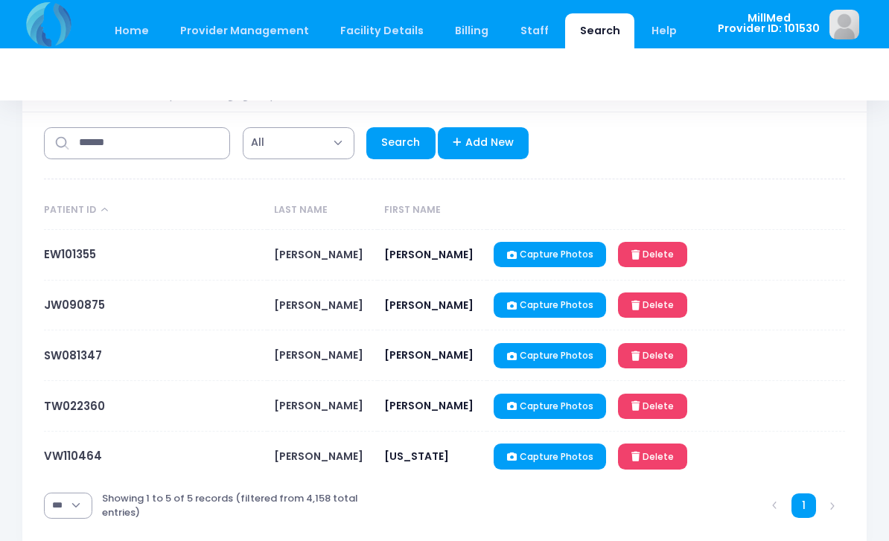
click at [63, 305] on link "JW090875" at bounding box center [74, 305] width 61 height 16
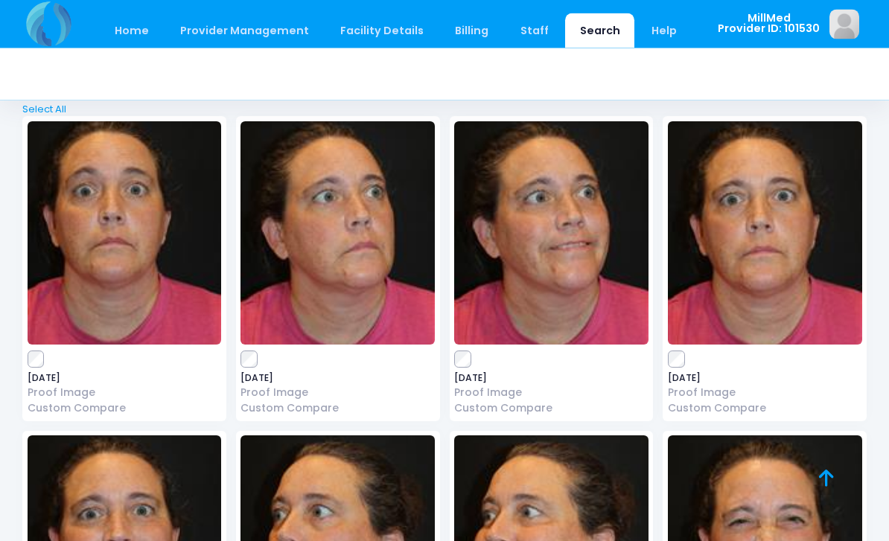
scroll to position [83, 0]
click at [802, 292] on img at bounding box center [765, 232] width 194 height 223
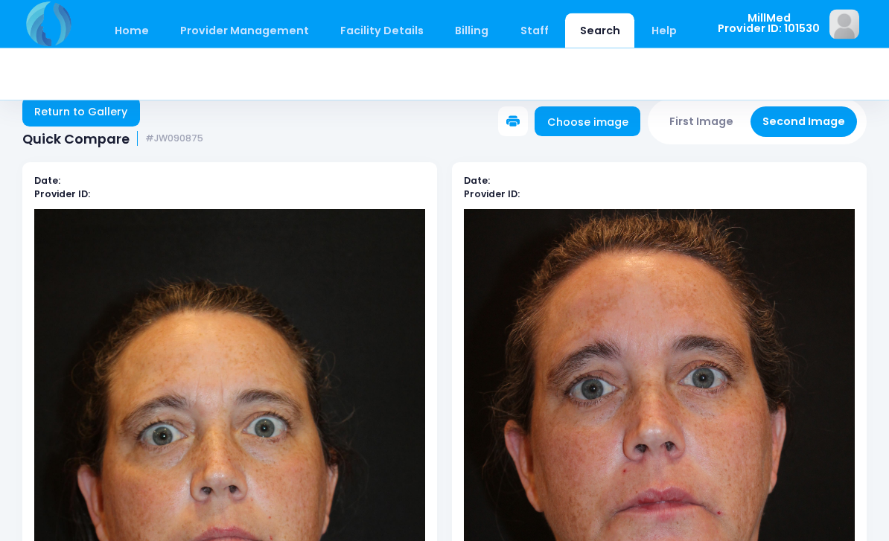
scroll to position [13, 0]
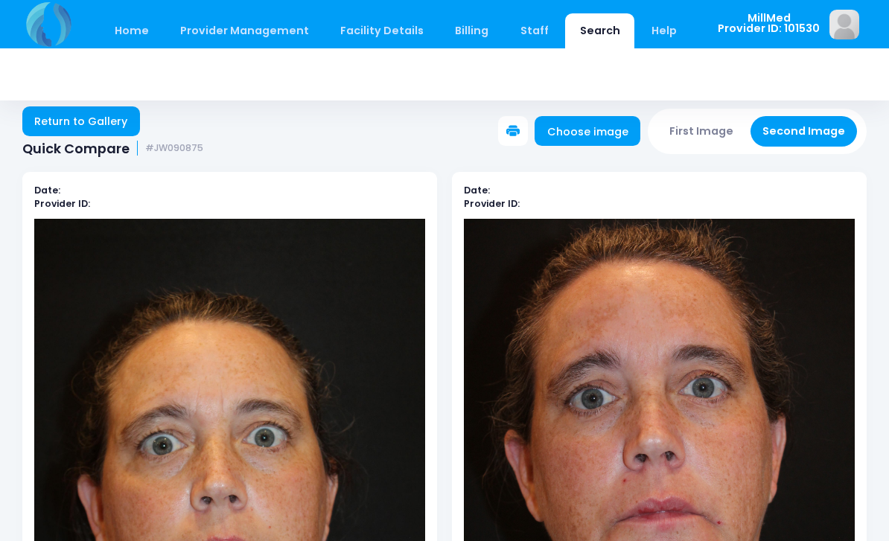
click at [61, 129] on link "Return to Gallery" at bounding box center [81, 121] width 118 height 30
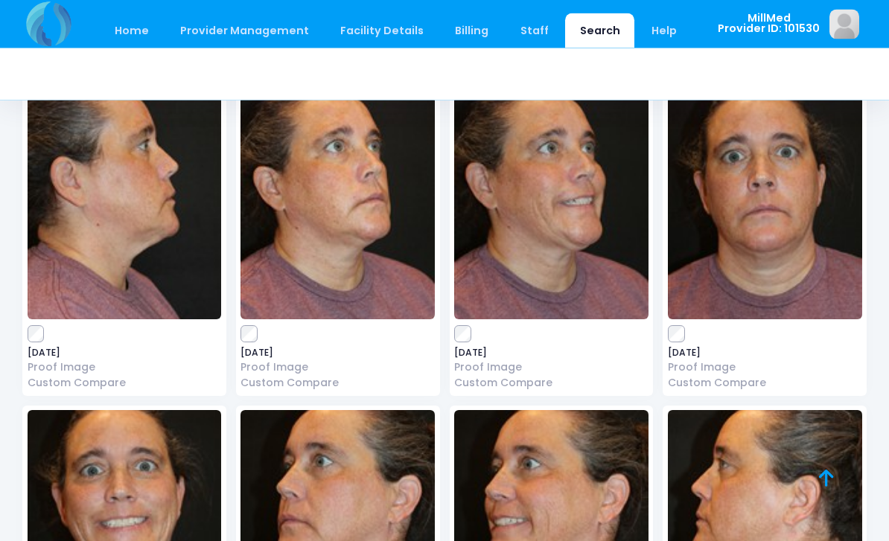
scroll to position [1412, 0]
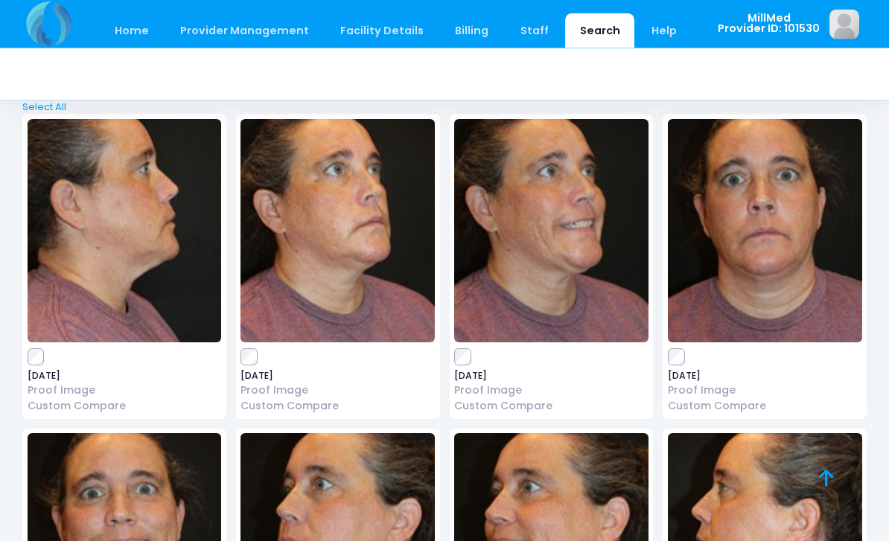
click at [804, 278] on img at bounding box center [765, 231] width 194 height 223
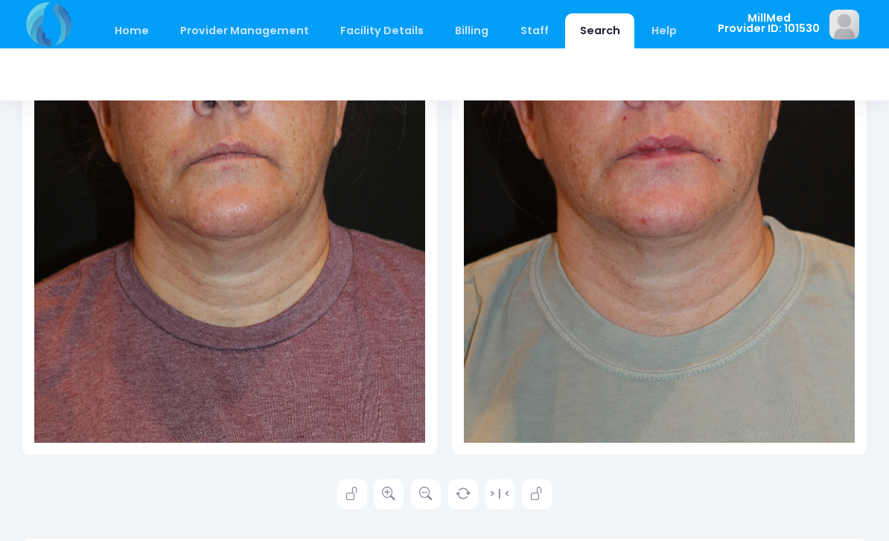
scroll to position [379, 0]
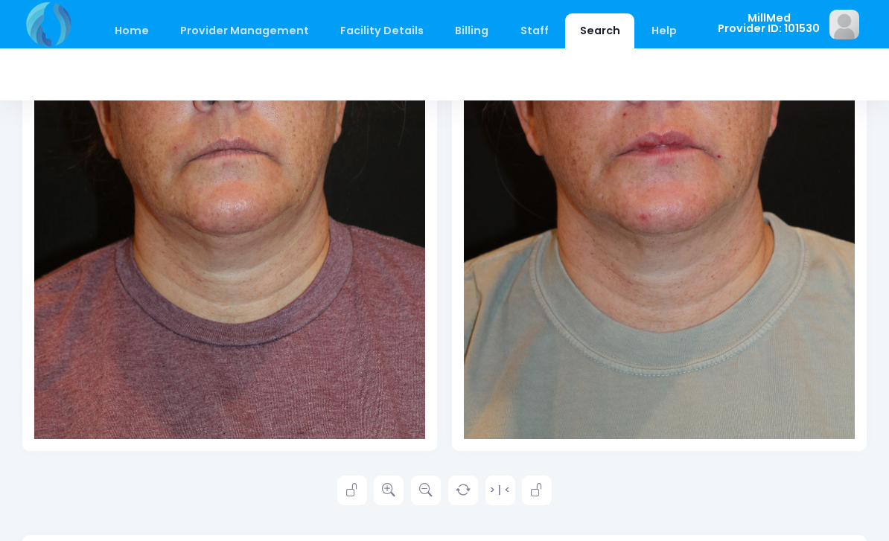
click at [383, 495] on icon at bounding box center [388, 490] width 13 height 13
click at [386, 491] on icon at bounding box center [388, 490] width 13 height 13
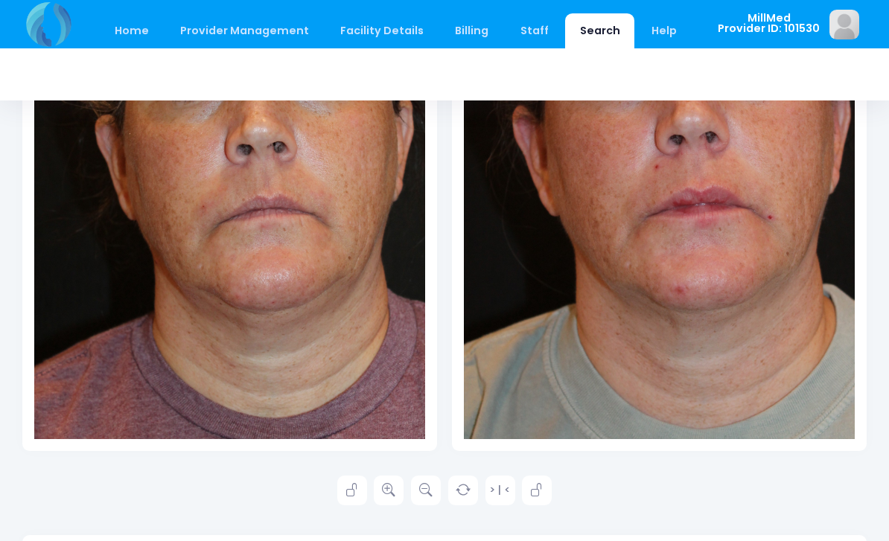
click at [389, 490] on icon at bounding box center [388, 490] width 13 height 13
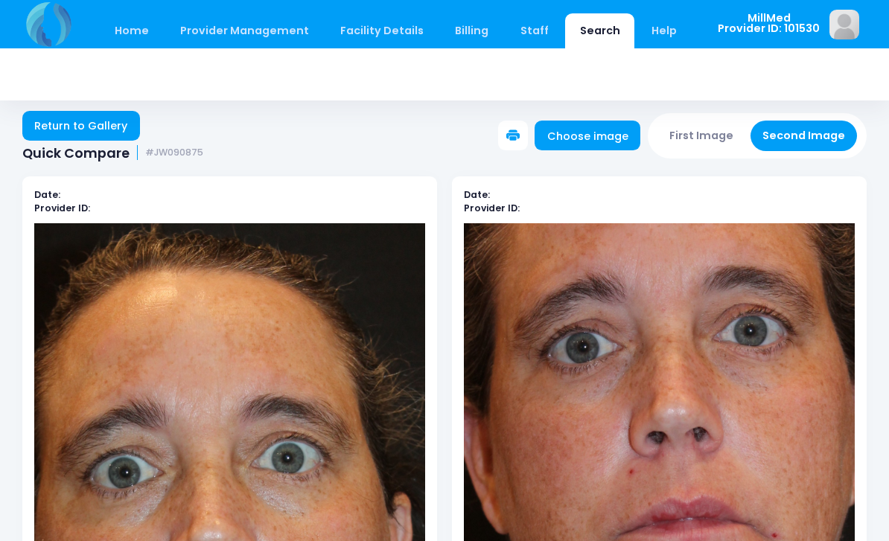
scroll to position [4, 0]
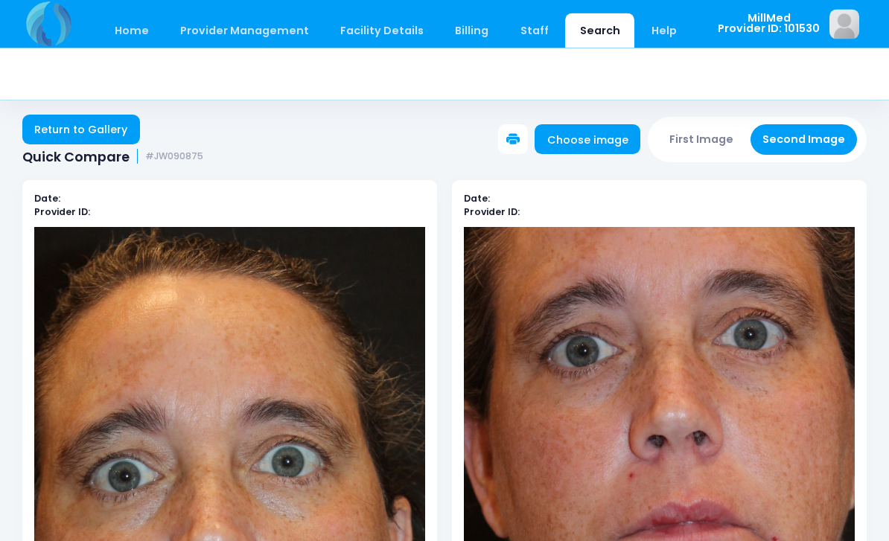
click at [78, 124] on link "Return to Gallery" at bounding box center [81, 130] width 118 height 30
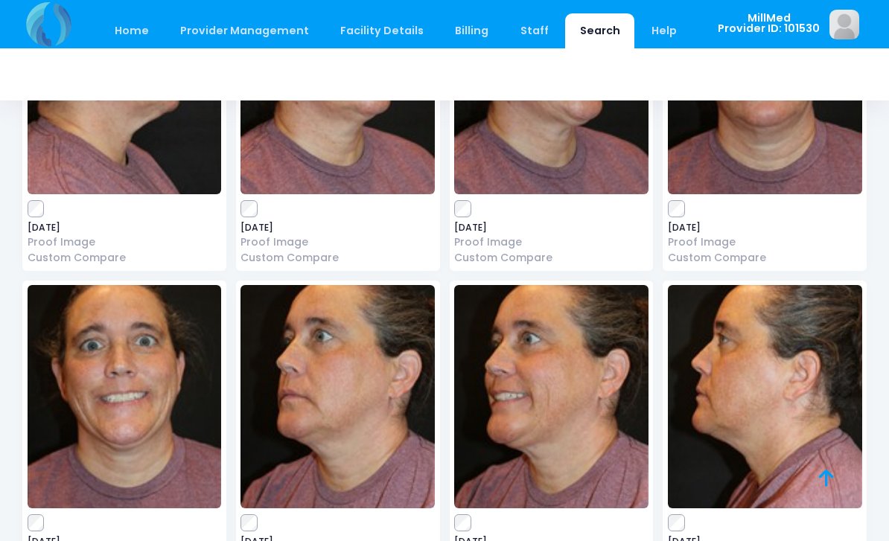
scroll to position [1549, 0]
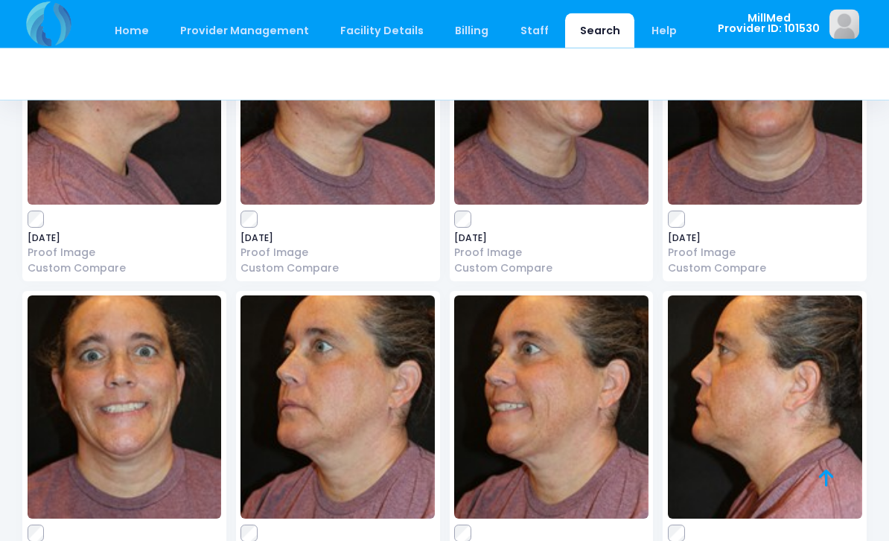
click at [101, 373] on img at bounding box center [125, 407] width 194 height 223
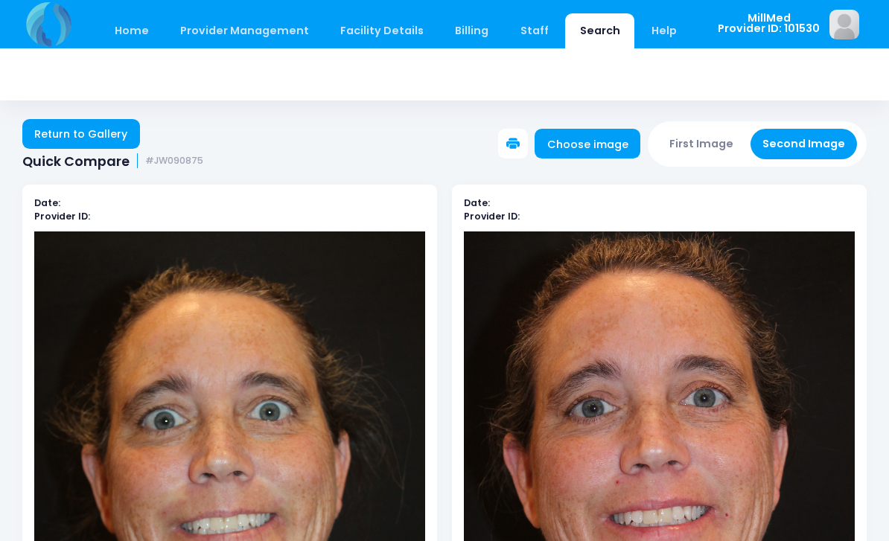
click at [55, 133] on link "Return to Gallery" at bounding box center [81, 134] width 118 height 30
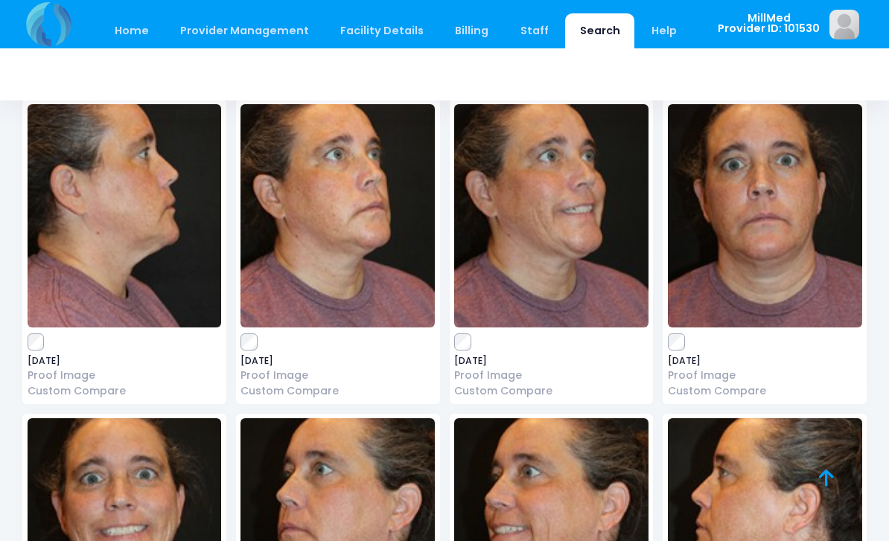
scroll to position [1430, 0]
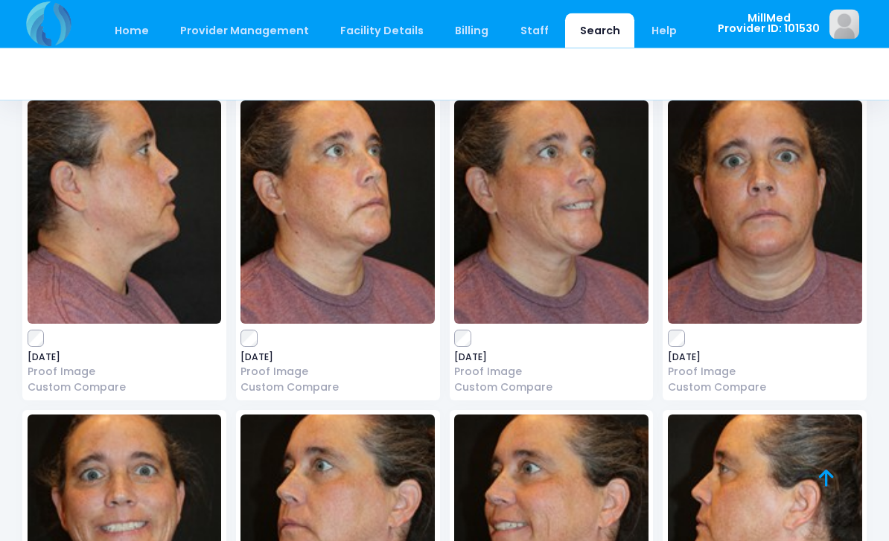
click at [300, 237] on img at bounding box center [337, 212] width 194 height 223
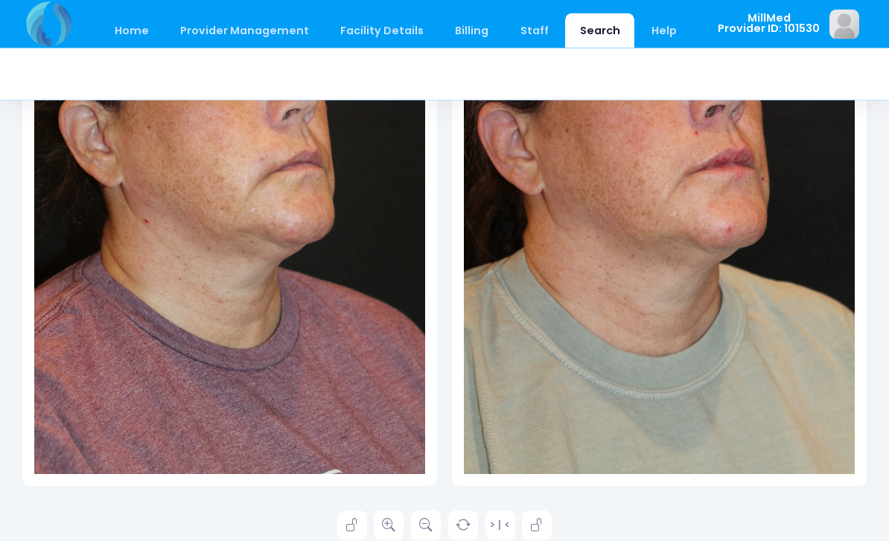
scroll to position [447, 0]
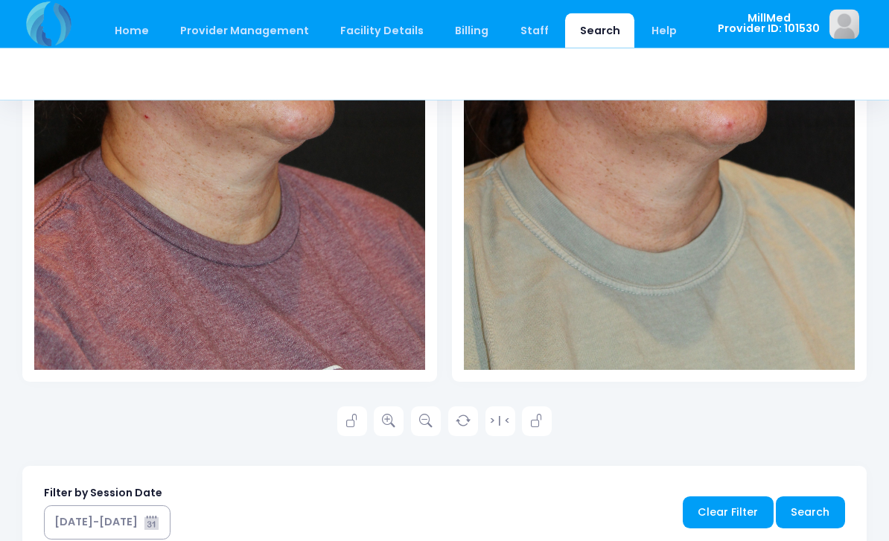
click at [390, 426] on icon at bounding box center [388, 421] width 13 height 13
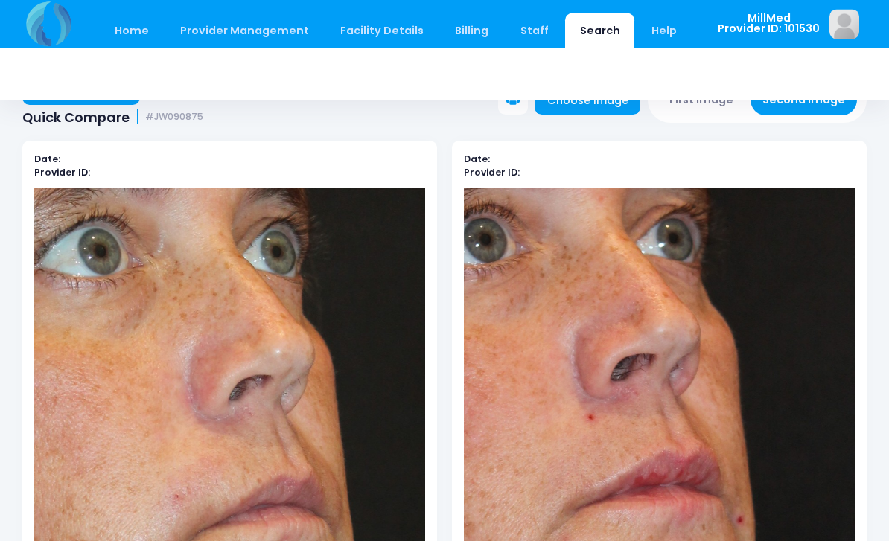
scroll to position [0, 0]
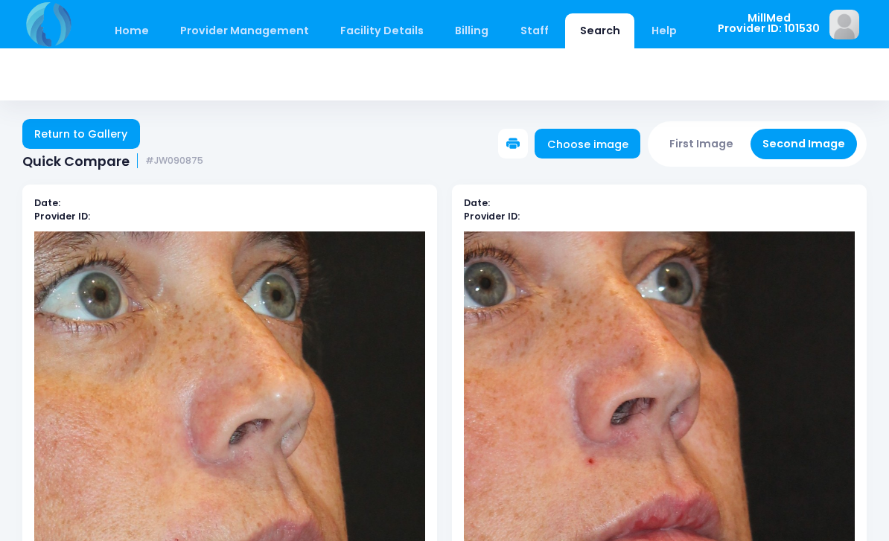
click at [67, 131] on link "Return to Gallery" at bounding box center [81, 134] width 118 height 30
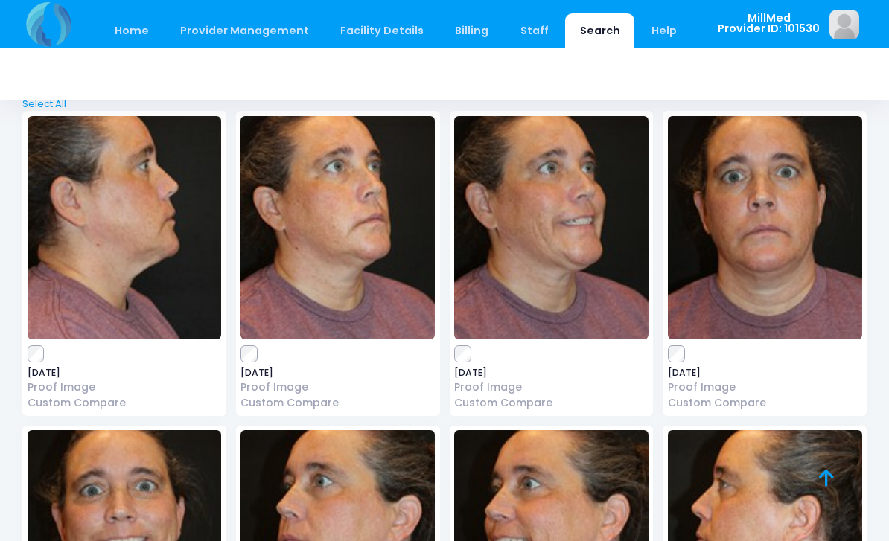
scroll to position [1415, 0]
click at [756, 238] on img at bounding box center [765, 228] width 194 height 223
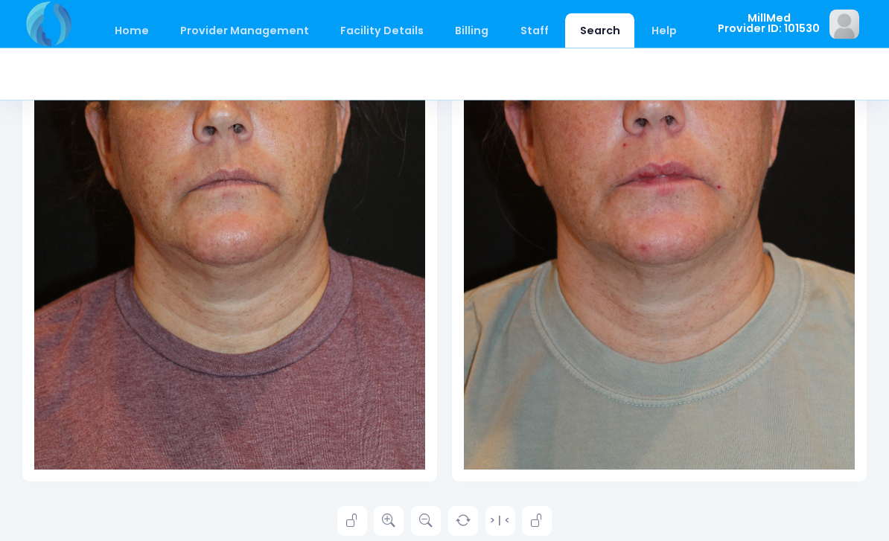
scroll to position [348, 0]
click at [391, 526] on icon at bounding box center [388, 520] width 13 height 13
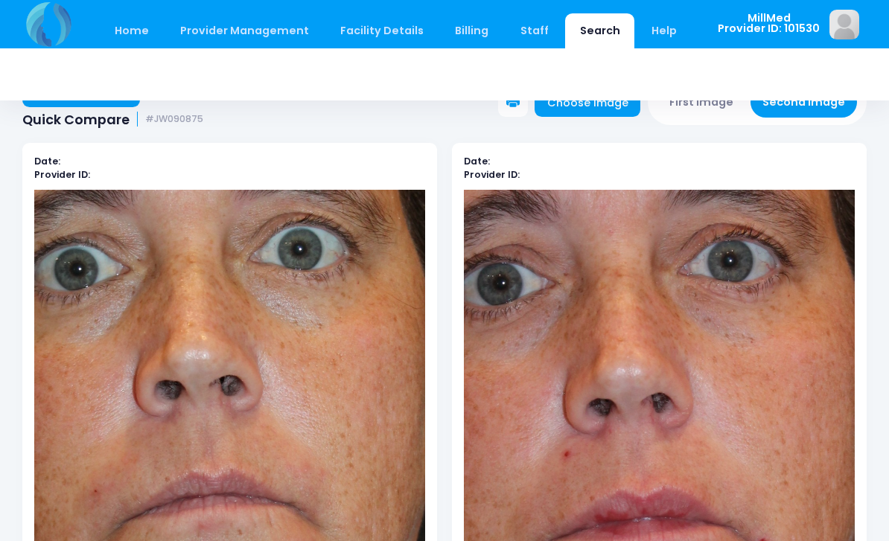
scroll to position [0, 0]
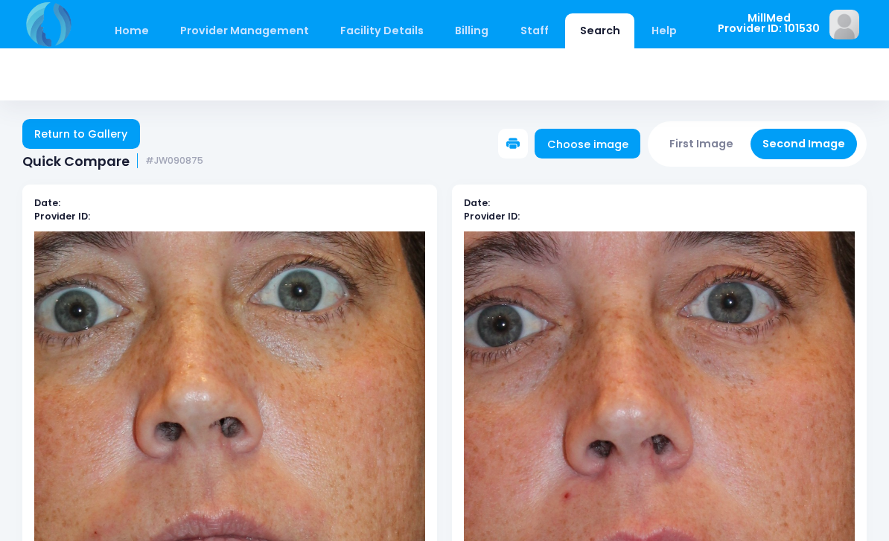
click at [67, 138] on link "Return to Gallery" at bounding box center [81, 134] width 118 height 30
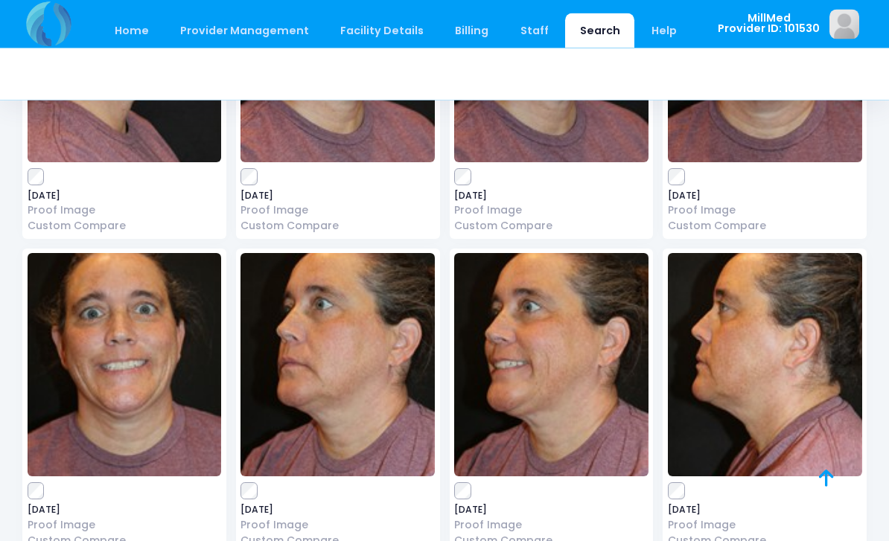
scroll to position [1593, 0]
click at [101, 330] on img at bounding box center [125, 364] width 194 height 223
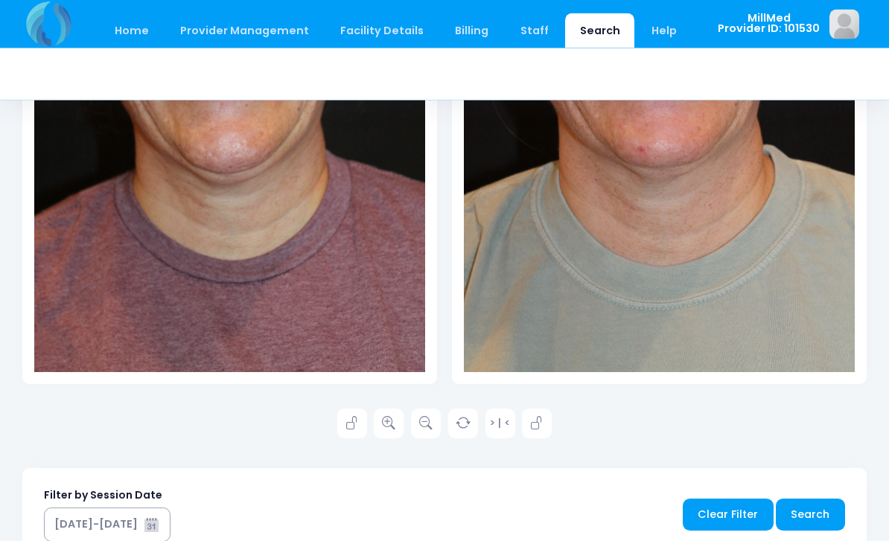
click at [386, 420] on icon at bounding box center [388, 424] width 13 height 13
click at [389, 423] on icon at bounding box center [388, 423] width 13 height 13
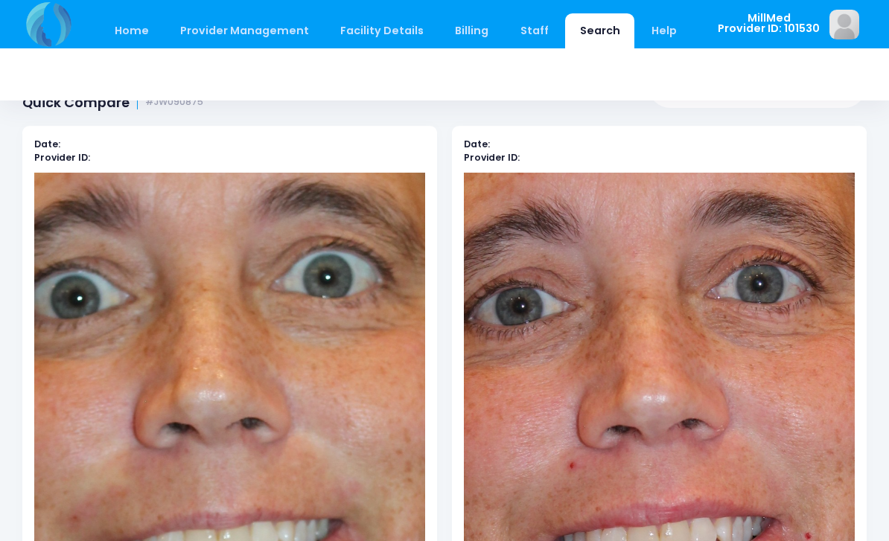
scroll to position [0, 0]
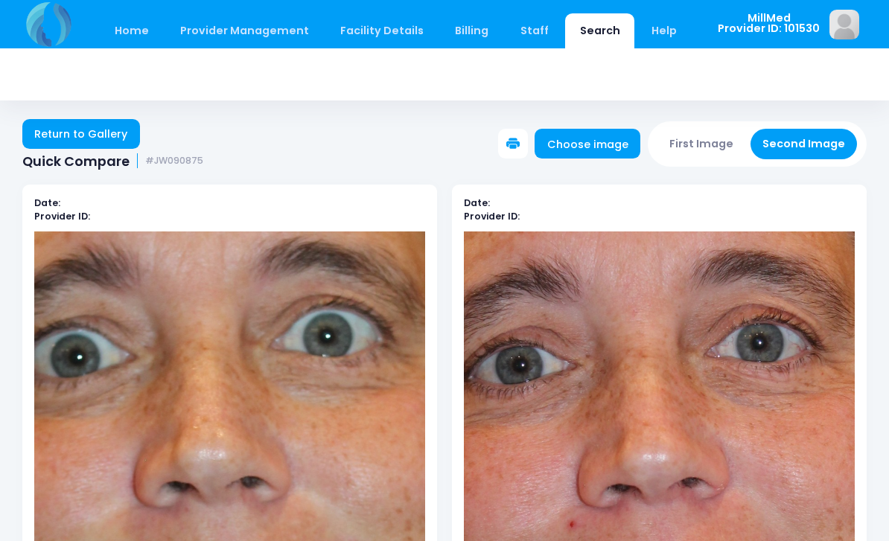
click at [89, 126] on link "Return to Gallery" at bounding box center [81, 134] width 118 height 30
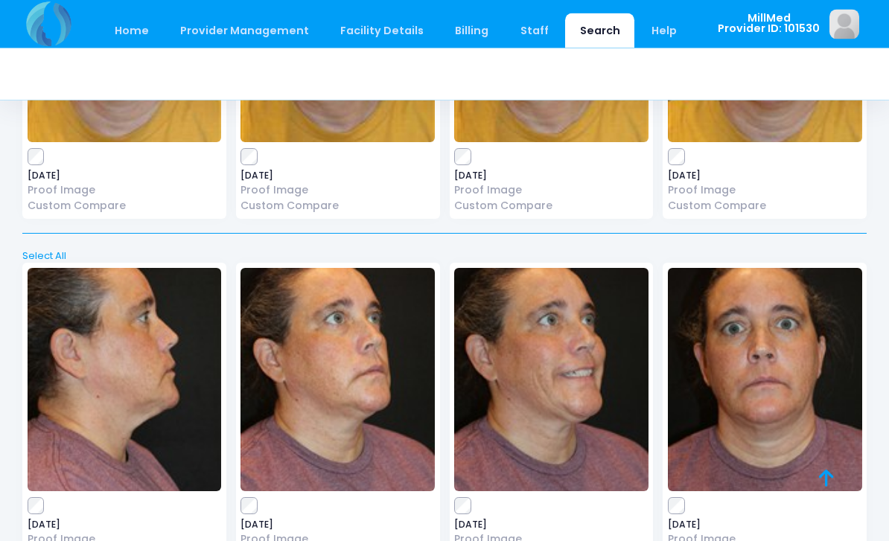
scroll to position [1277, 0]
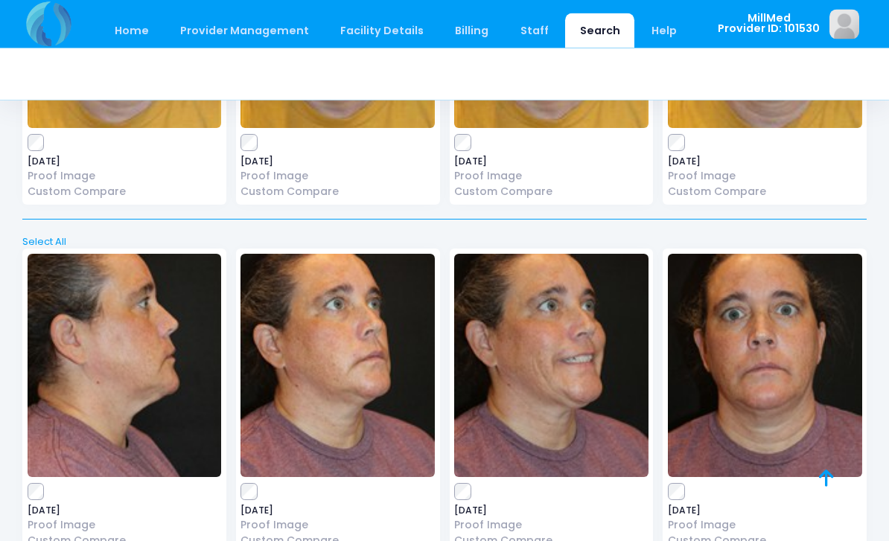
click at [737, 385] on img at bounding box center [765, 366] width 194 height 223
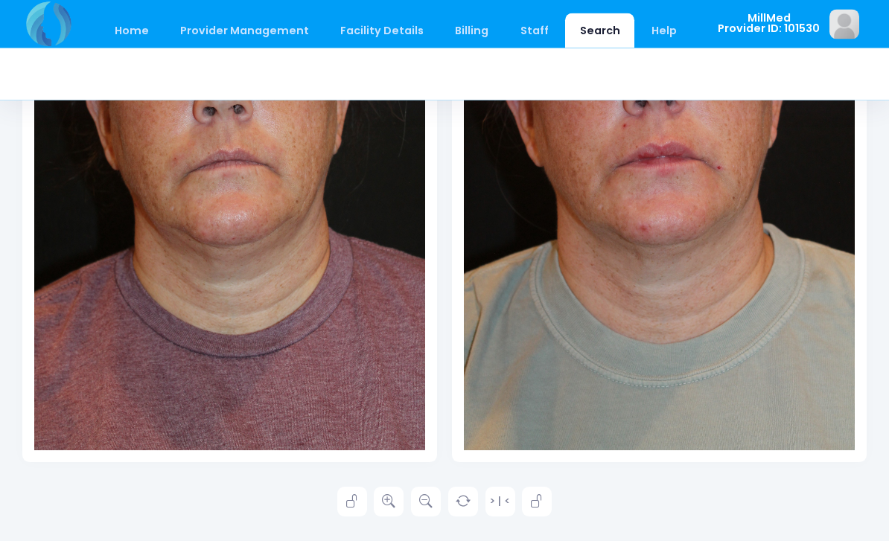
click at [386, 499] on icon at bounding box center [388, 502] width 13 height 13
